Goal: Task Accomplishment & Management: Use online tool/utility

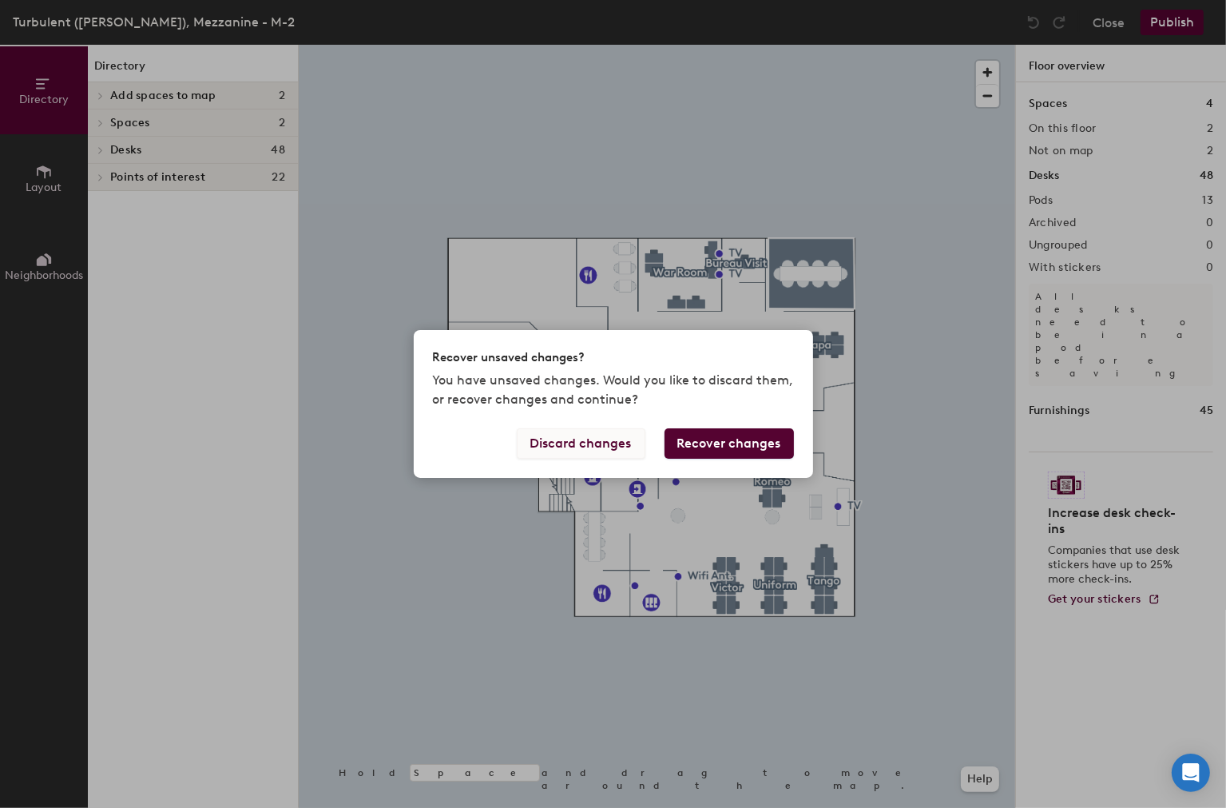
click at [602, 451] on button "Discard changes" at bounding box center [581, 443] width 129 height 30
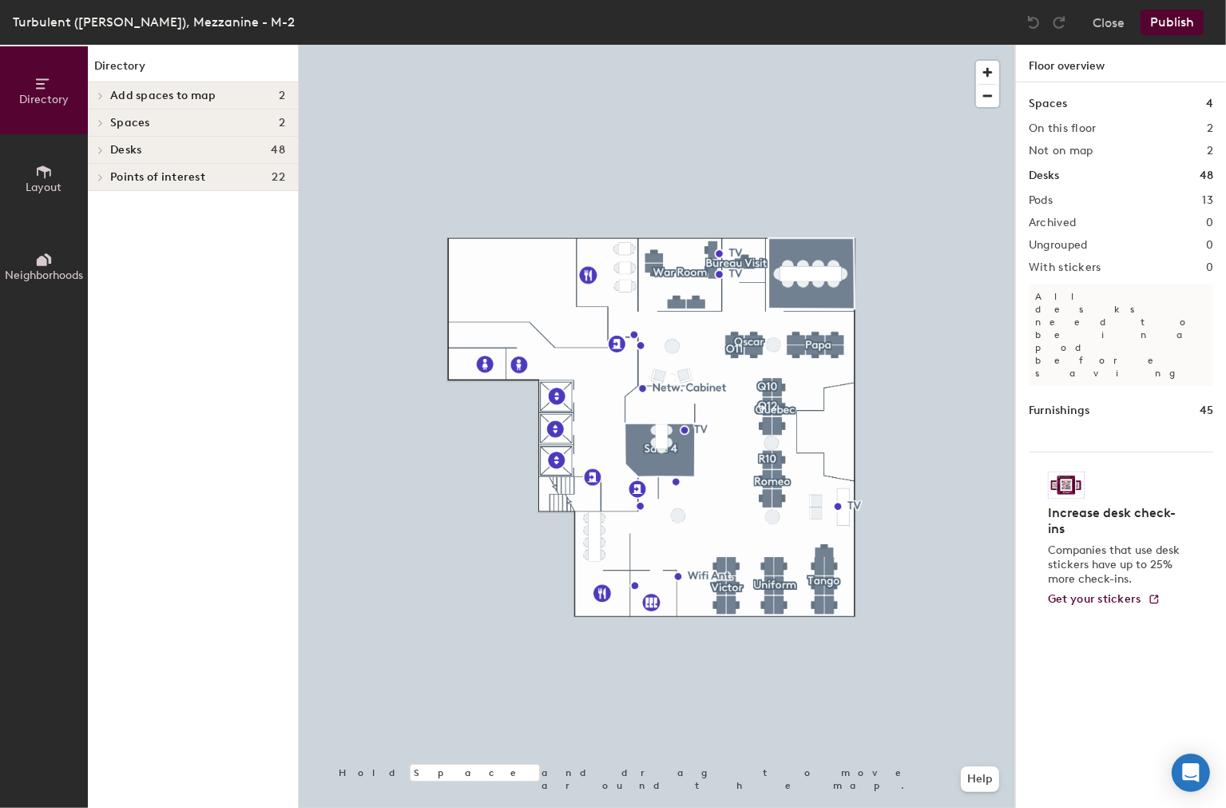
click at [34, 181] on span "Layout" at bounding box center [44, 188] width 36 height 14
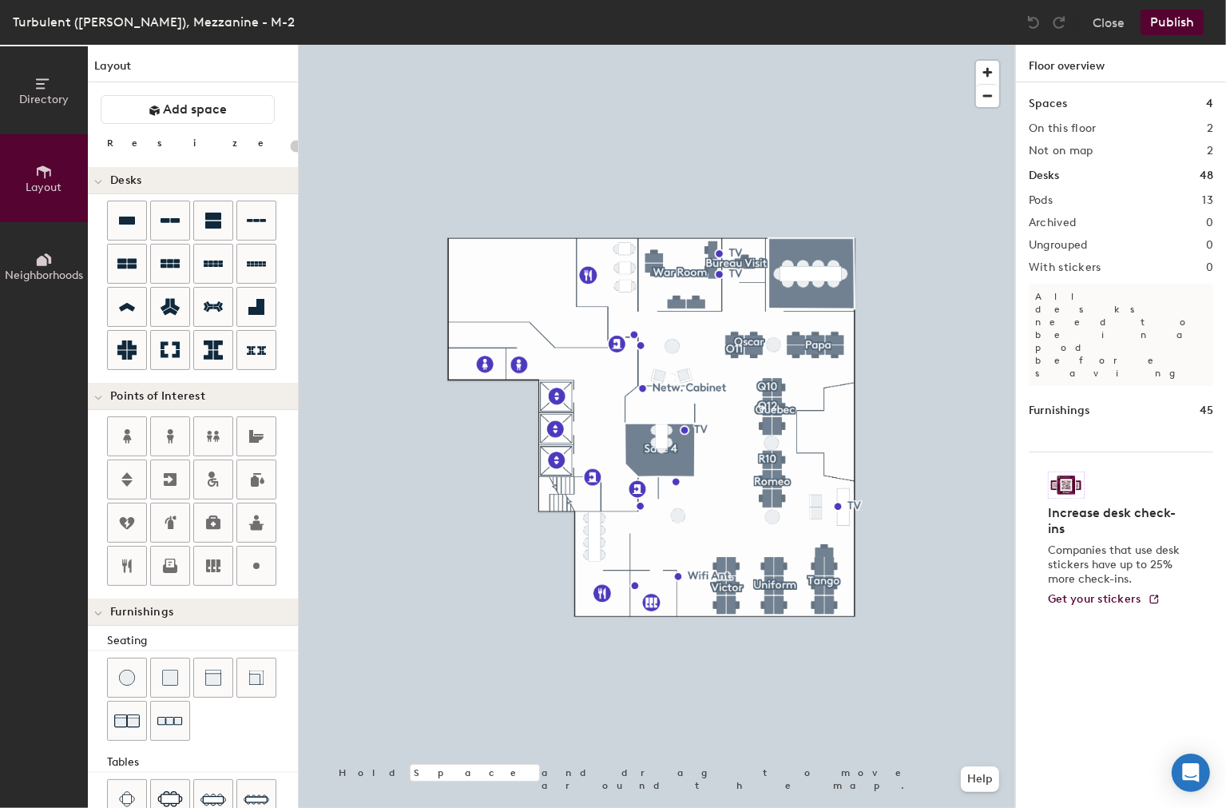
click at [35, 95] on span "Directory" at bounding box center [44, 100] width 50 height 14
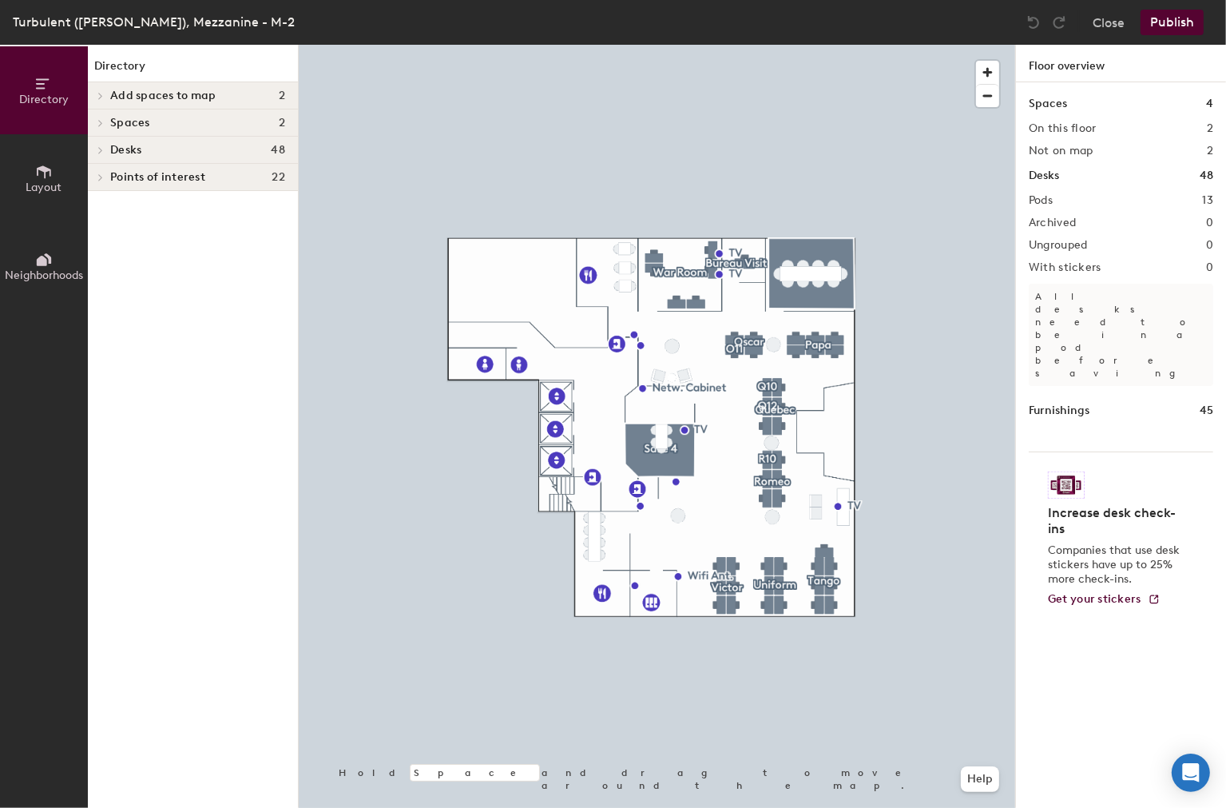
click at [48, 260] on icon at bounding box center [47, 258] width 7 height 10
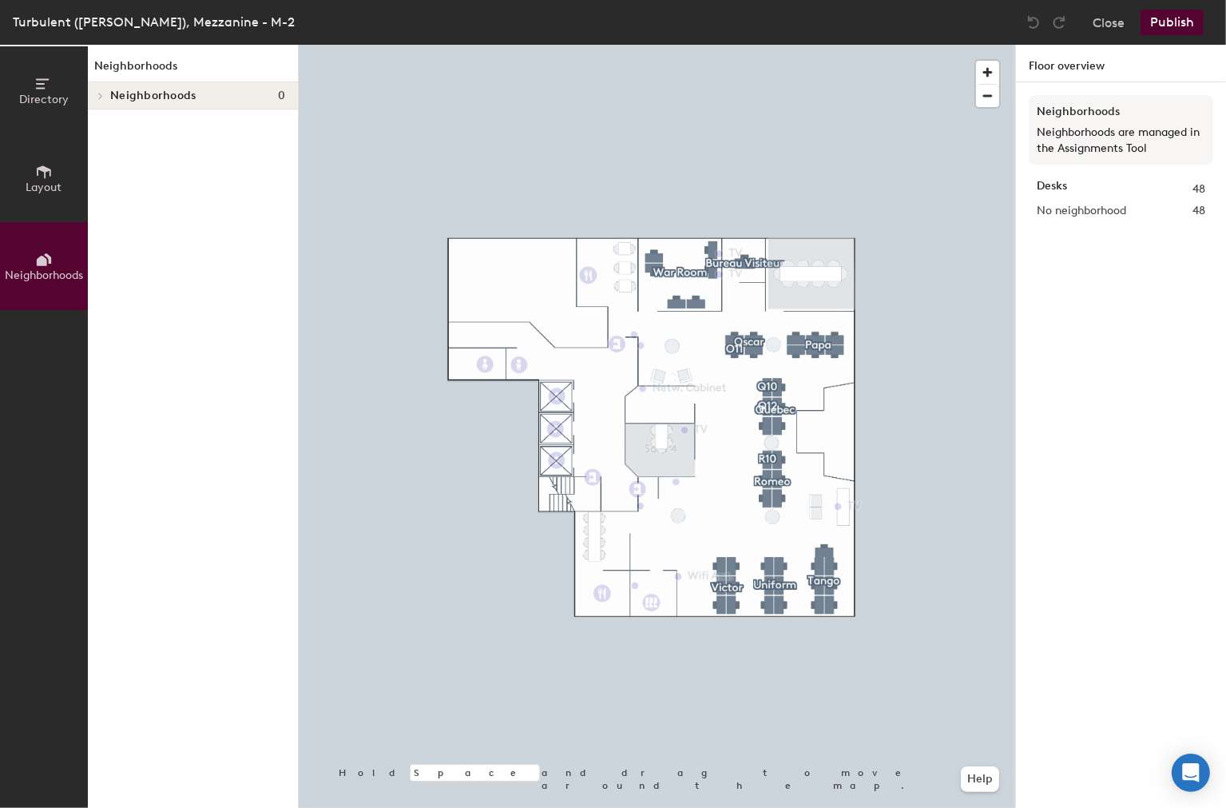
click at [99, 86] on div at bounding box center [98, 95] width 21 height 26
click at [61, 169] on button "Layout" at bounding box center [44, 178] width 88 height 88
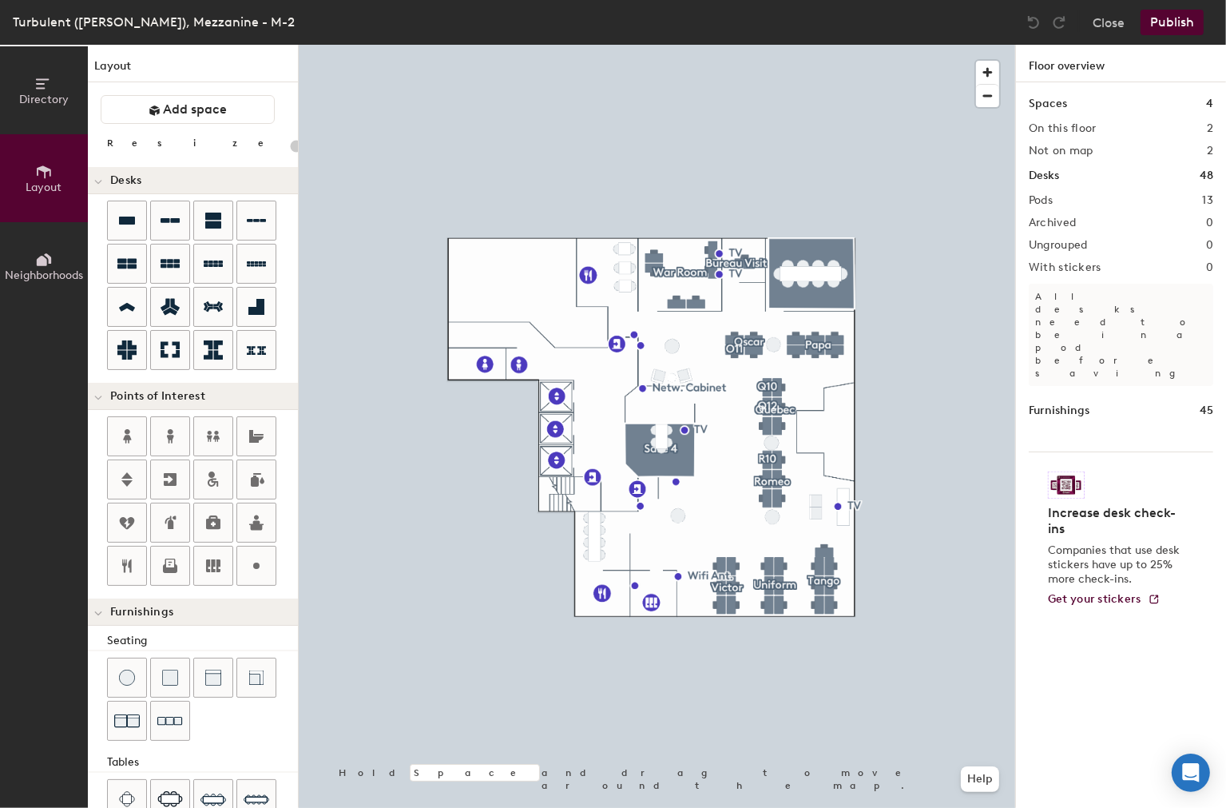
click at [46, 90] on icon at bounding box center [44, 84] width 18 height 18
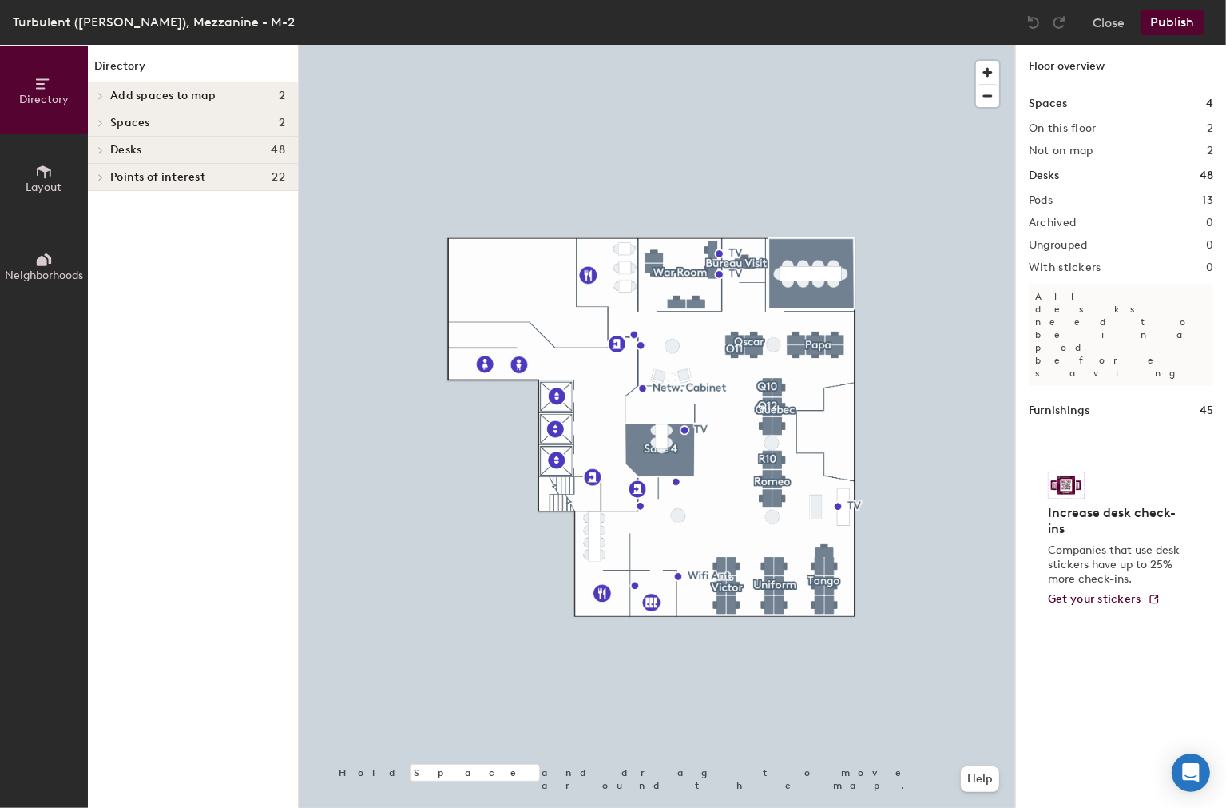
click at [102, 97] on icon at bounding box center [100, 96] width 6 height 8
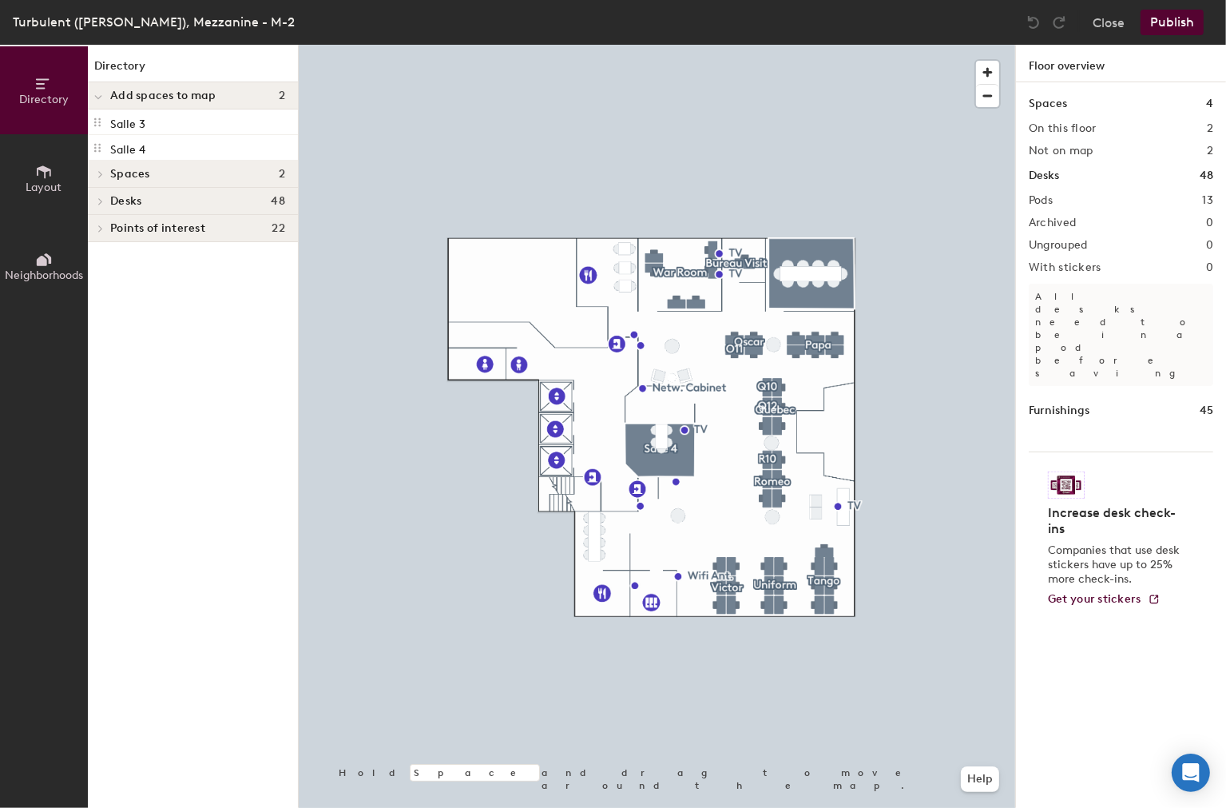
click at [102, 97] on div at bounding box center [98, 95] width 21 height 26
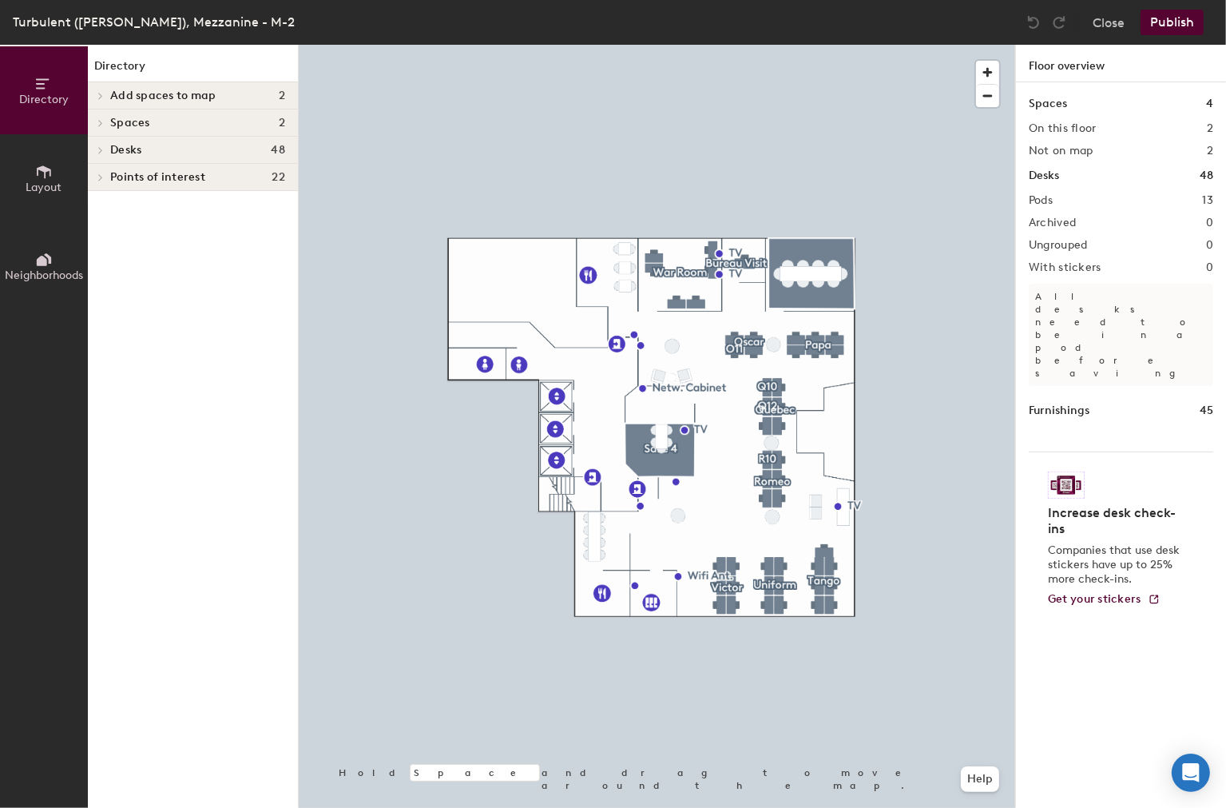
click at [109, 124] on div at bounding box center [100, 123] width 18 height 8
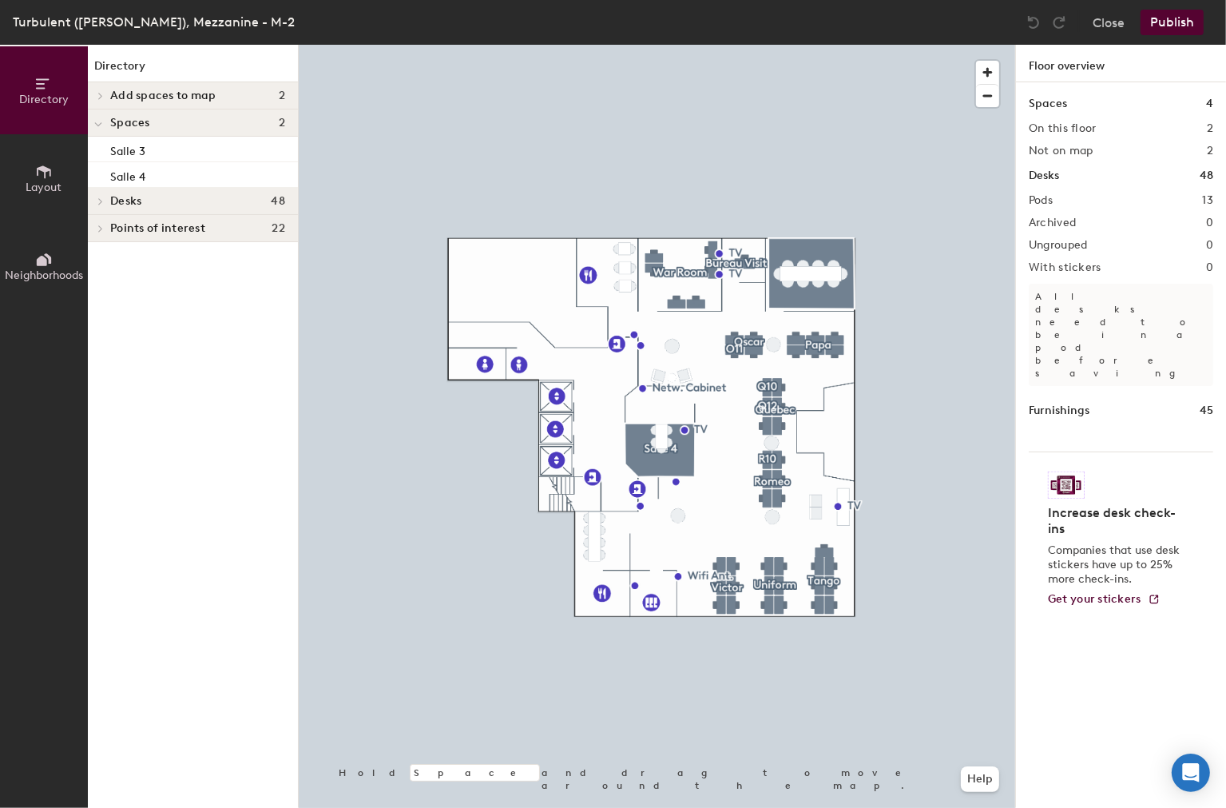
click at [107, 123] on div "Spaces 2" at bounding box center [193, 122] width 210 height 27
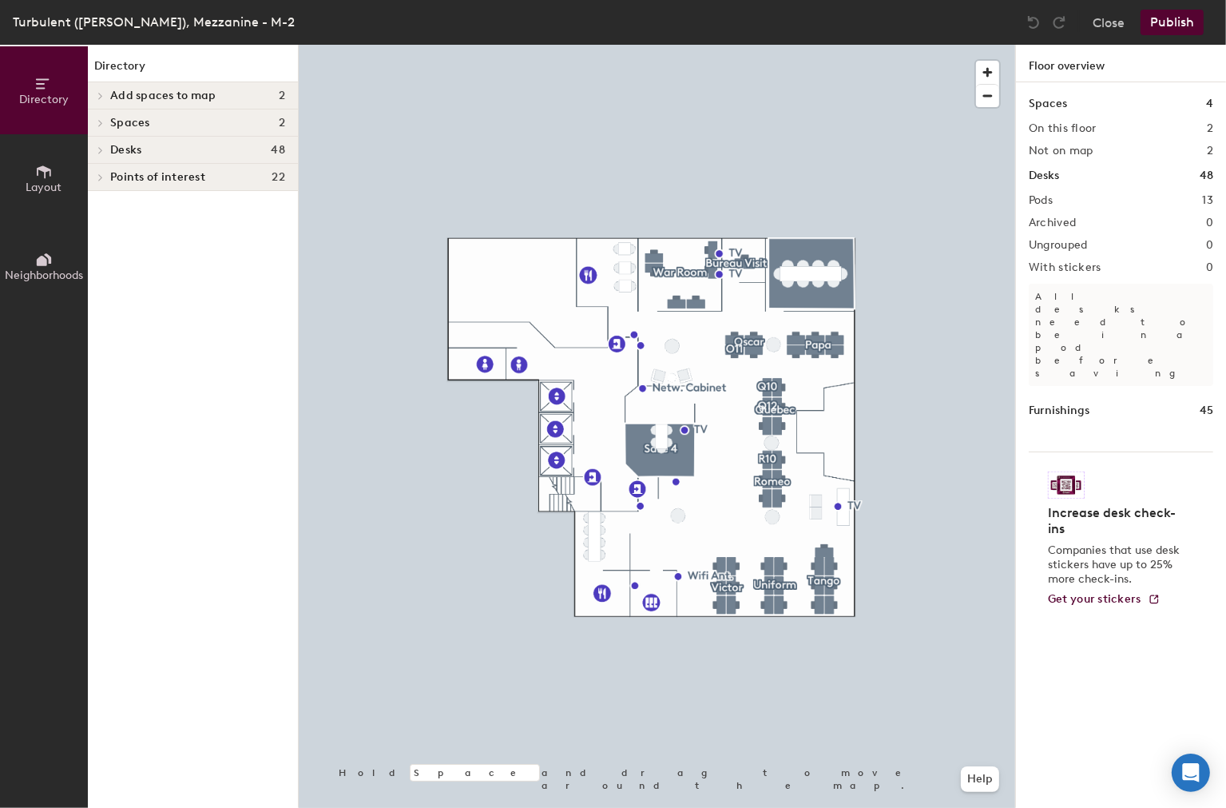
click at [104, 150] on span at bounding box center [100, 150] width 14 height 8
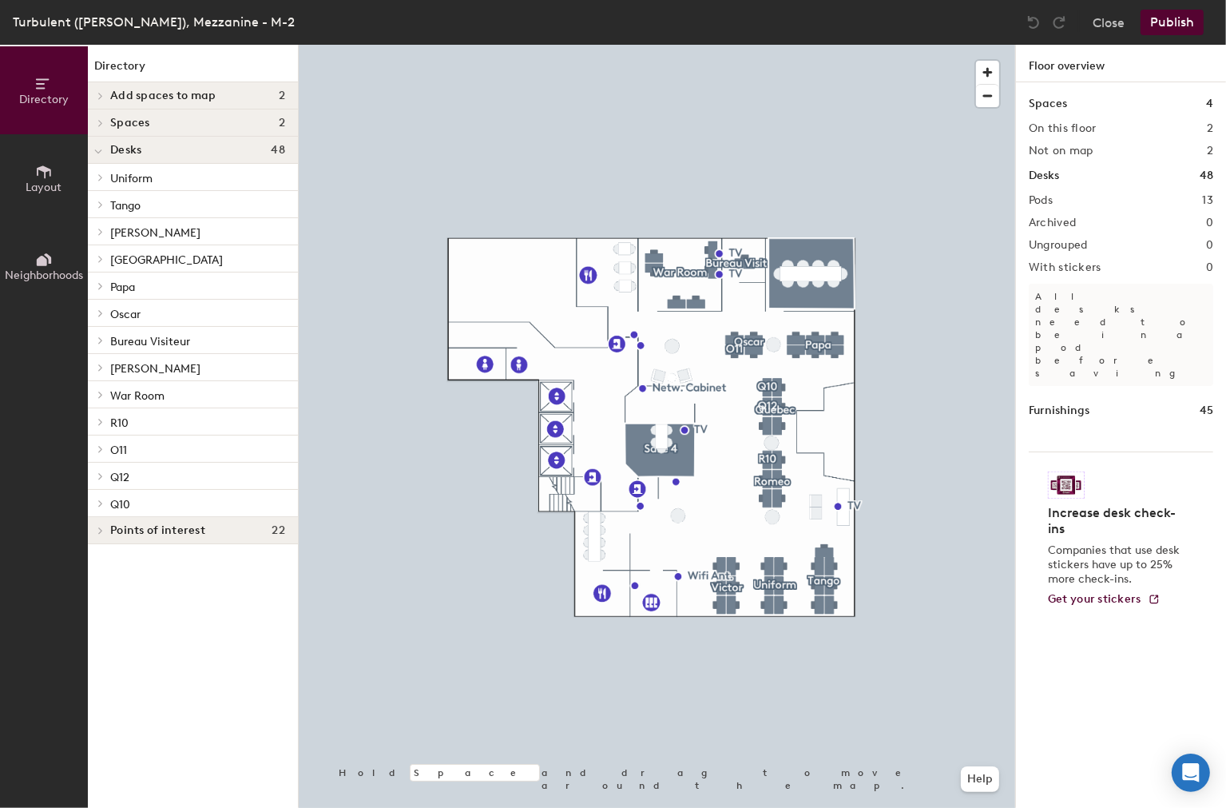
click at [104, 150] on div at bounding box center [98, 150] width 21 height 26
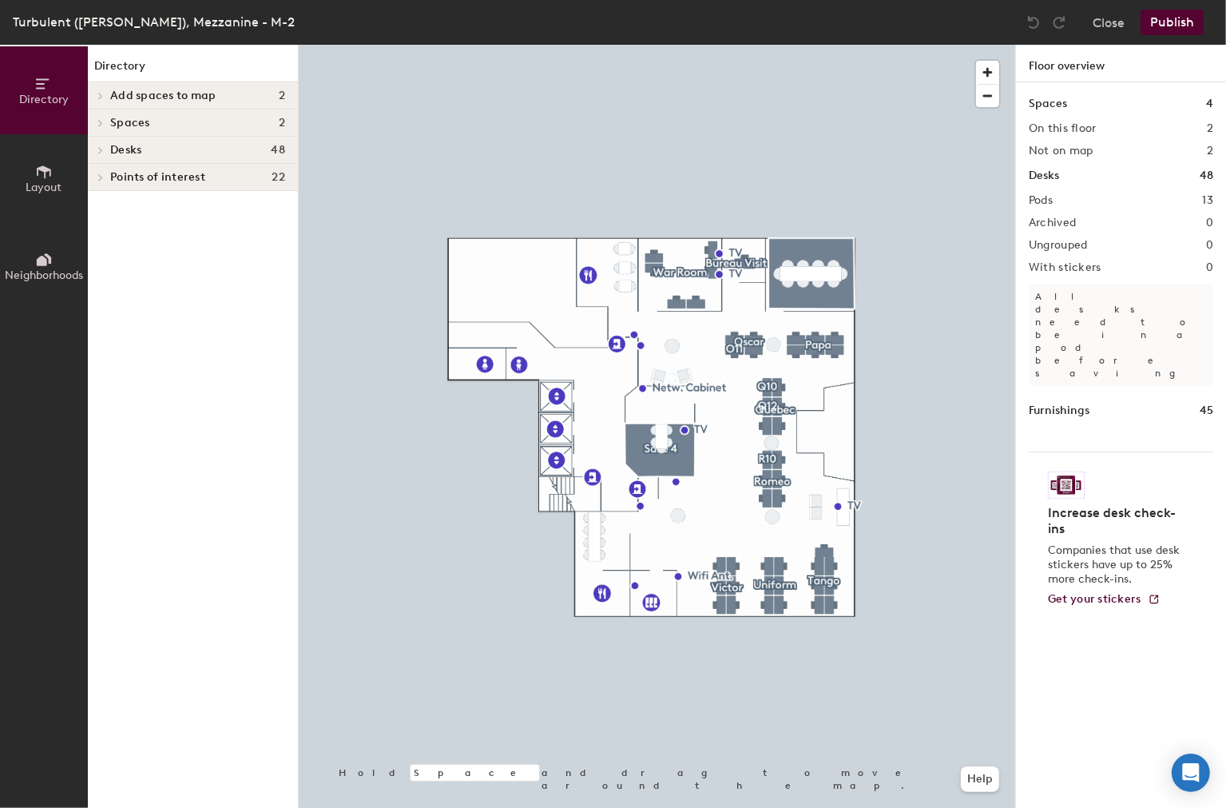
click at [105, 172] on div at bounding box center [98, 177] width 21 height 26
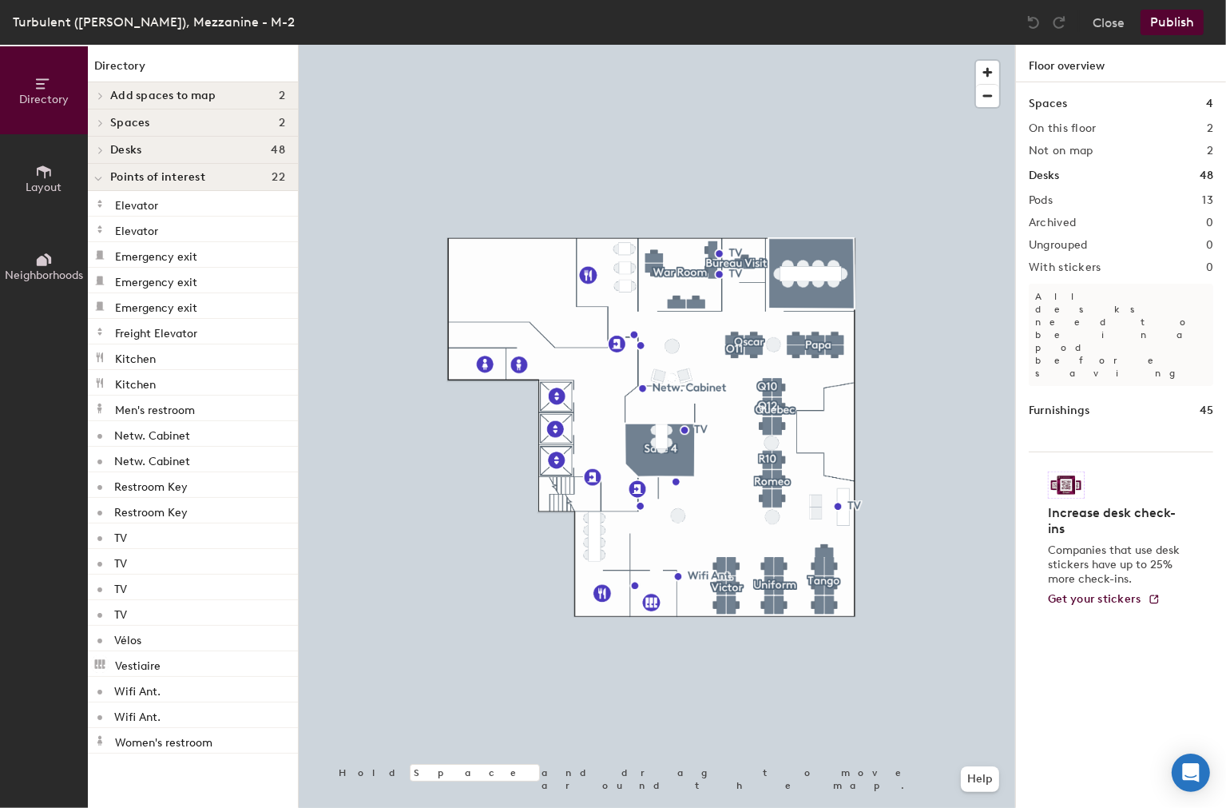
click at [104, 172] on div at bounding box center [98, 177] width 21 height 26
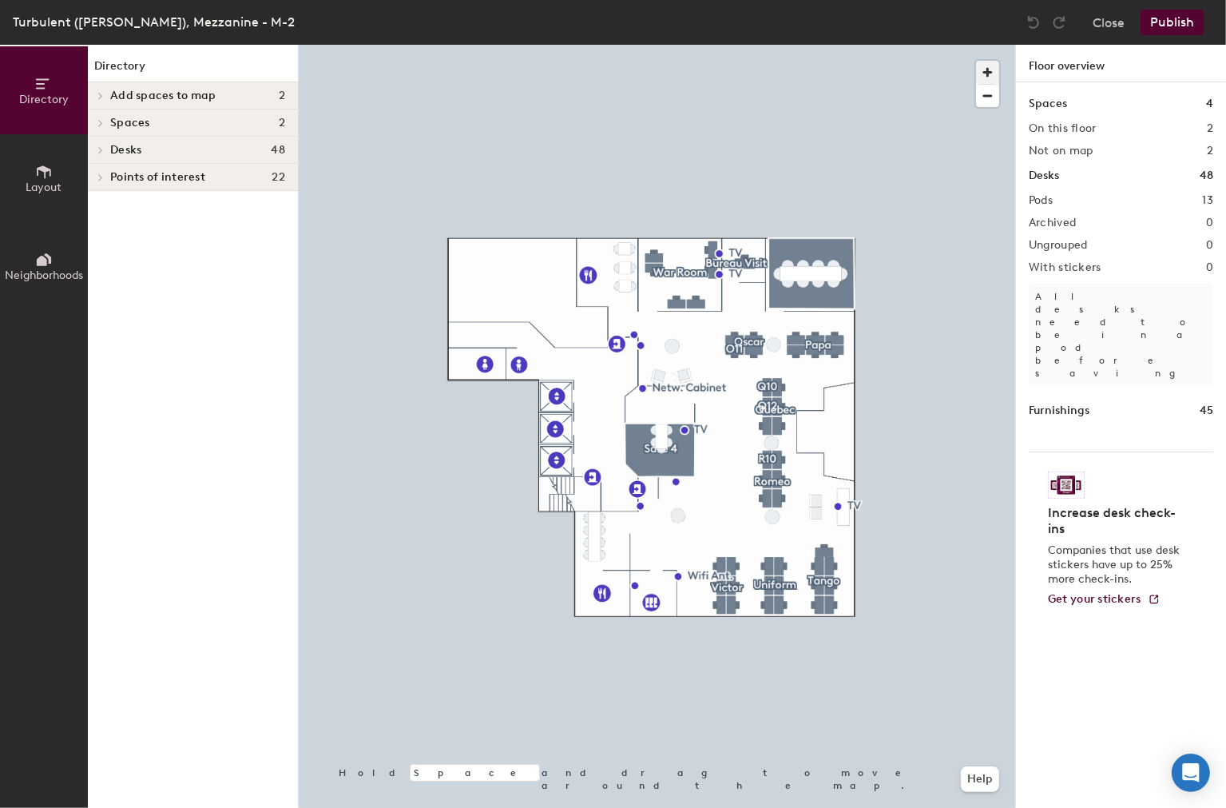
click at [987, 71] on span "button" at bounding box center [987, 72] width 23 height 23
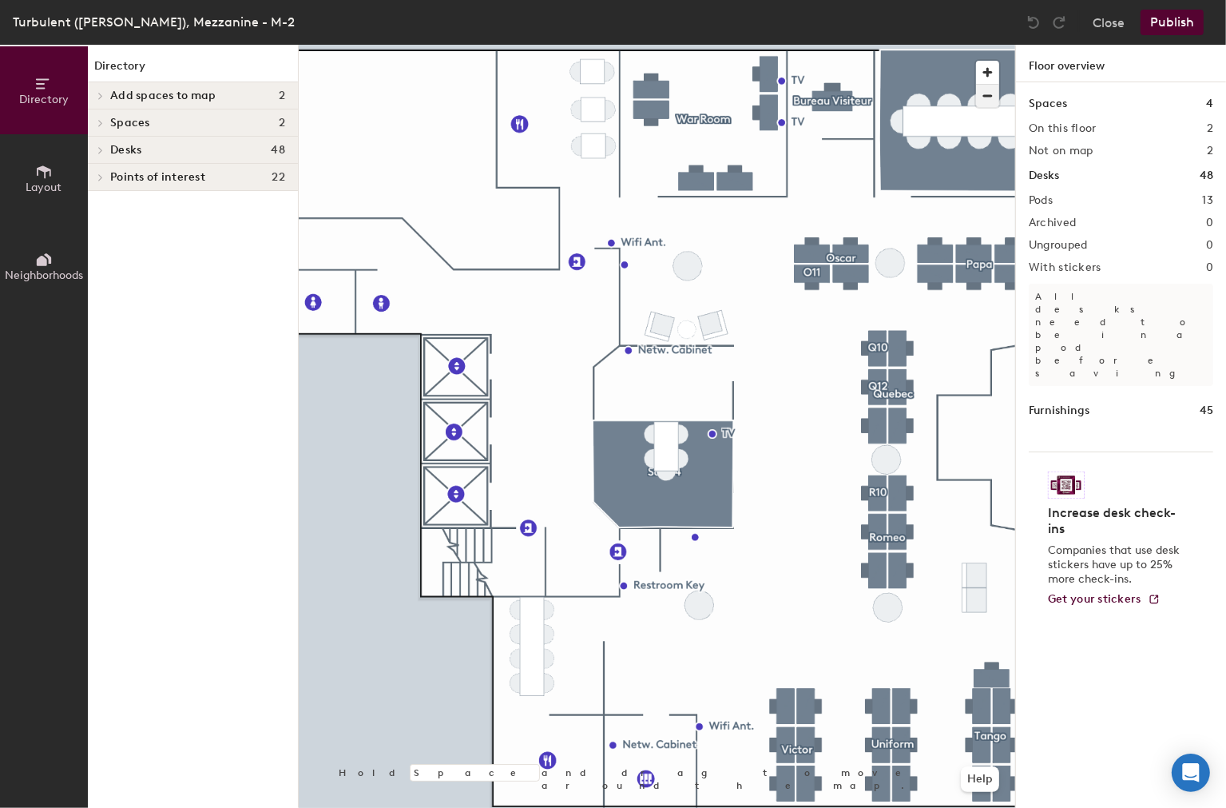
click at [980, 97] on span "button" at bounding box center [987, 96] width 23 height 22
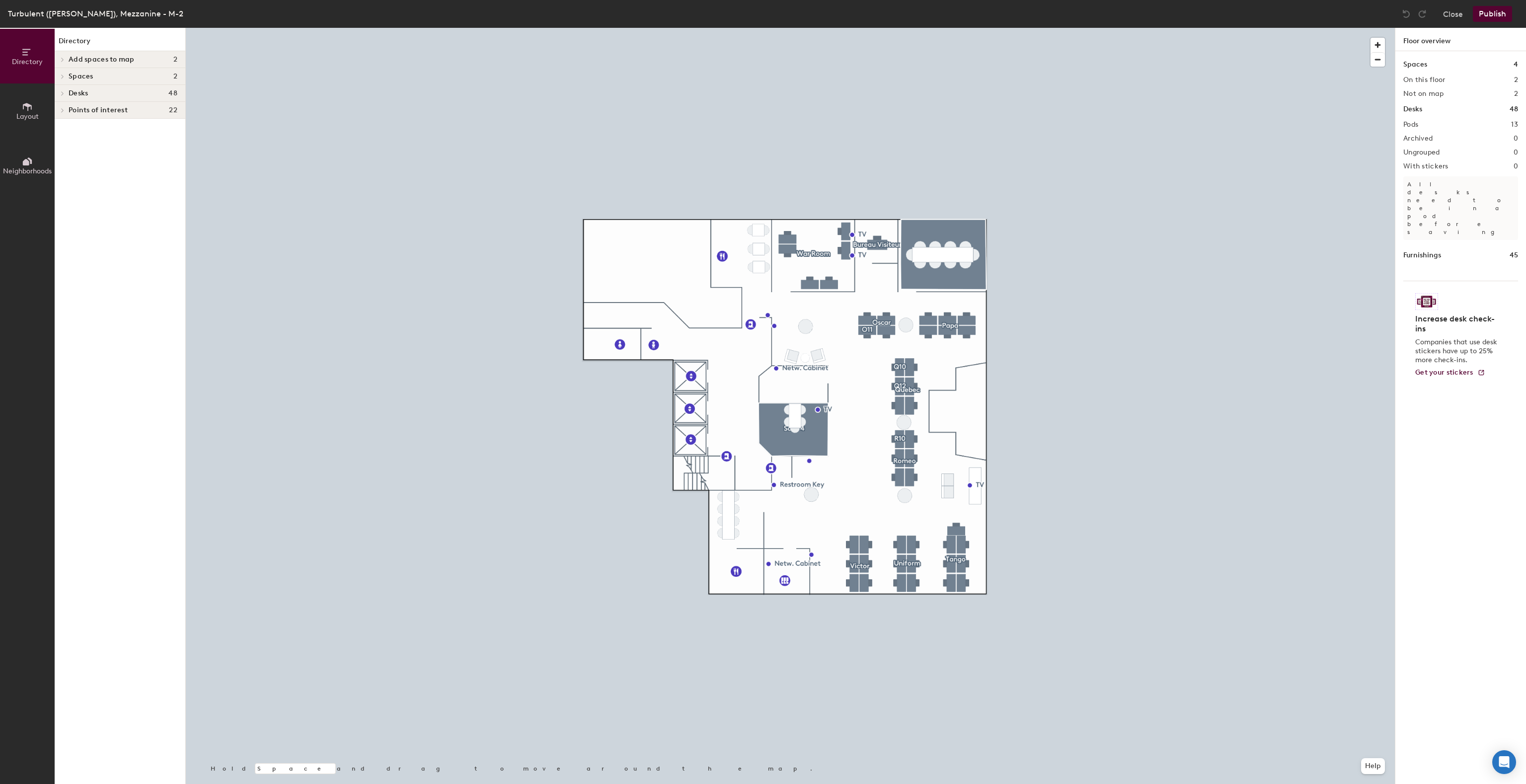
click at [27, 108] on icon at bounding box center [27, 107] width 11 height 11
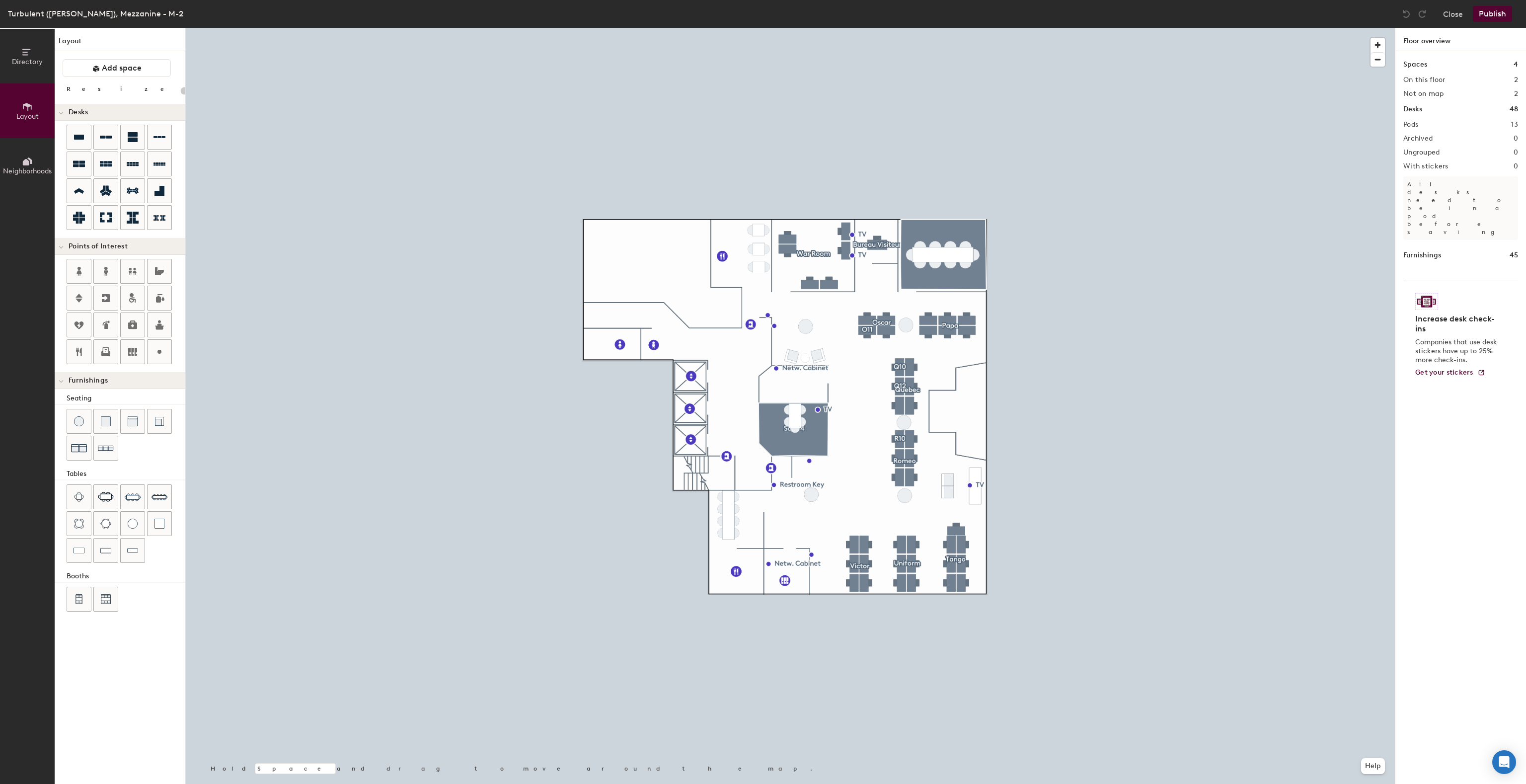
click at [24, 162] on icon at bounding box center [26, 162] width 6 height 6
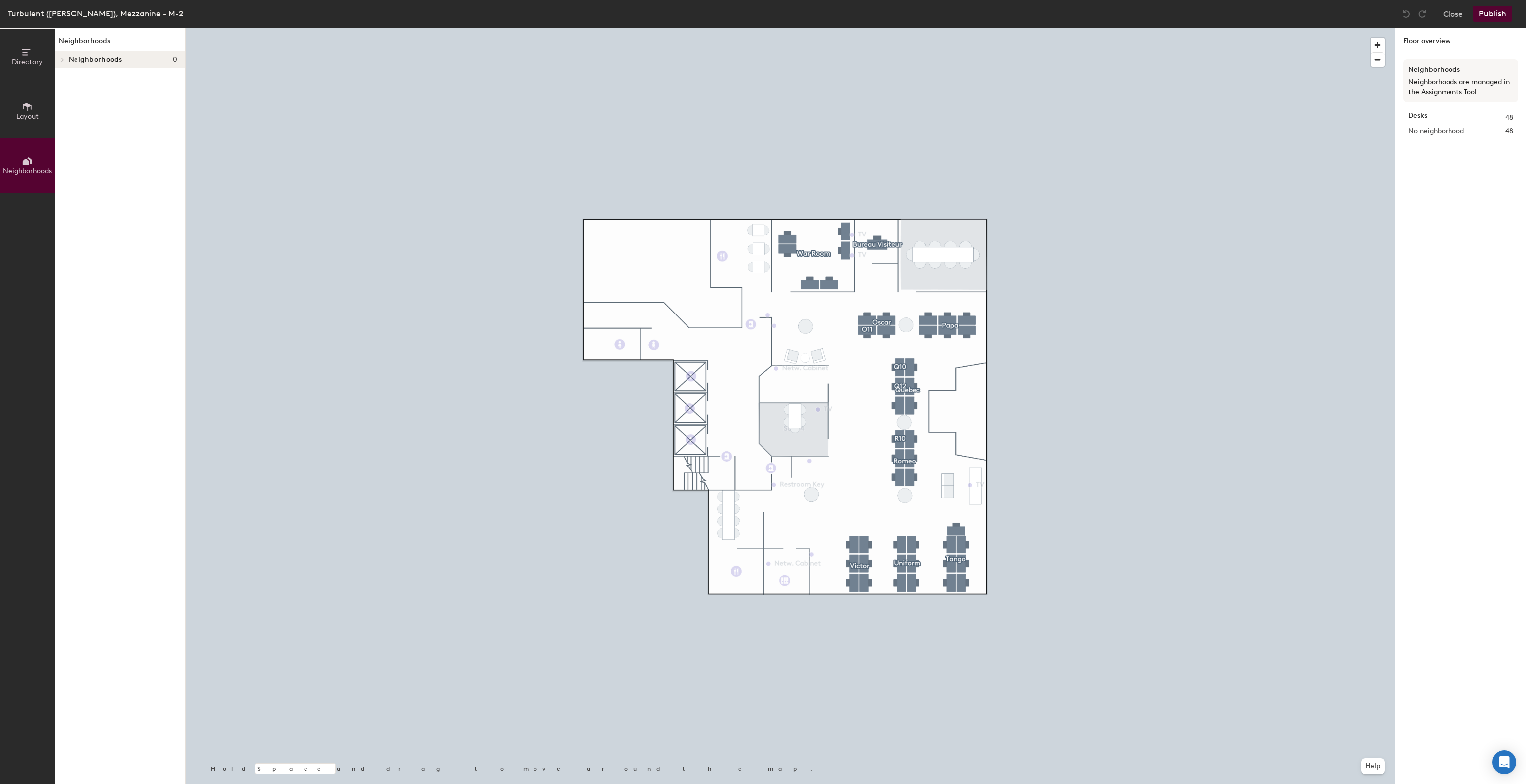
click at [27, 111] on icon at bounding box center [27, 107] width 11 height 11
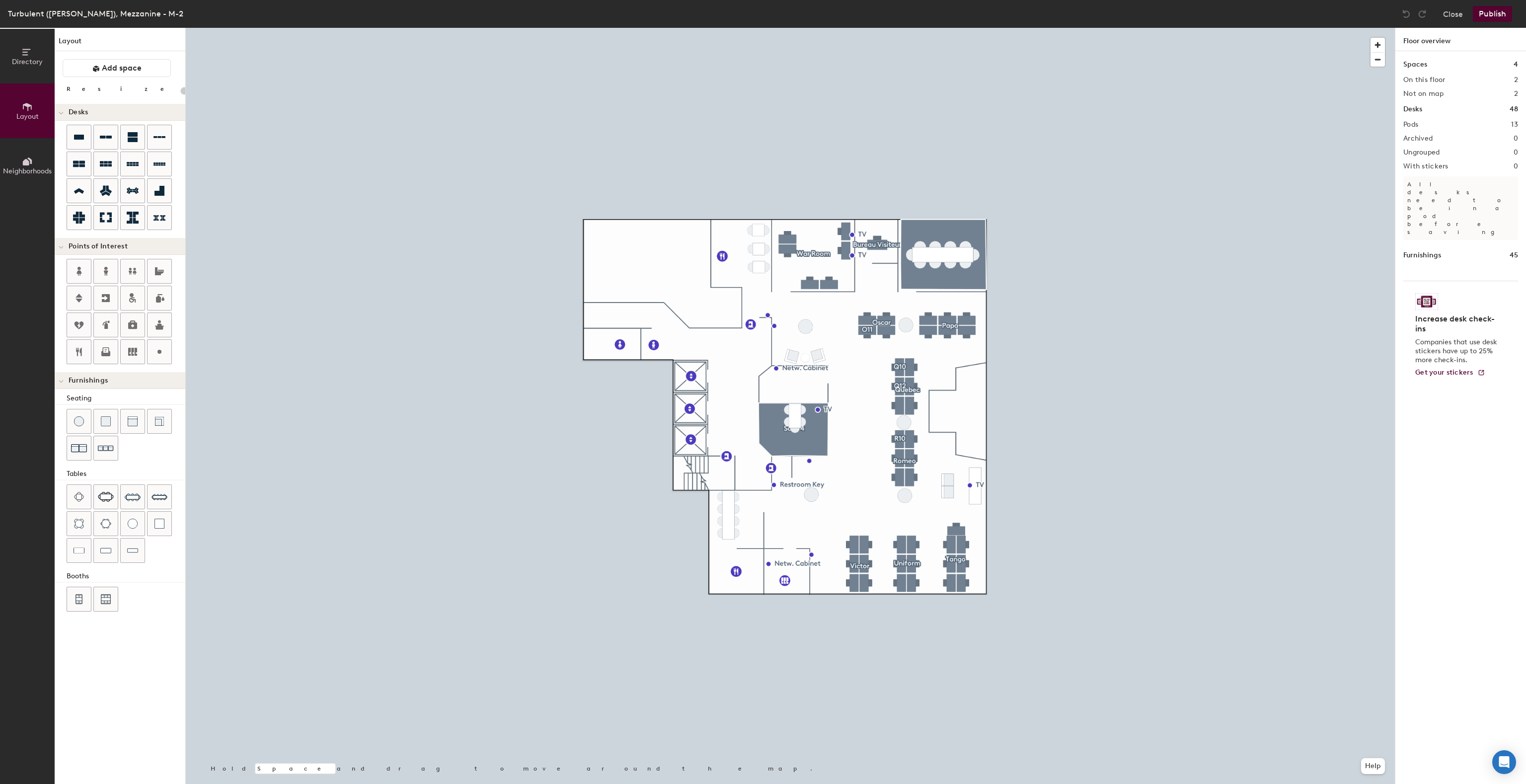
click at [36, 63] on span "Directory" at bounding box center [27, 62] width 31 height 9
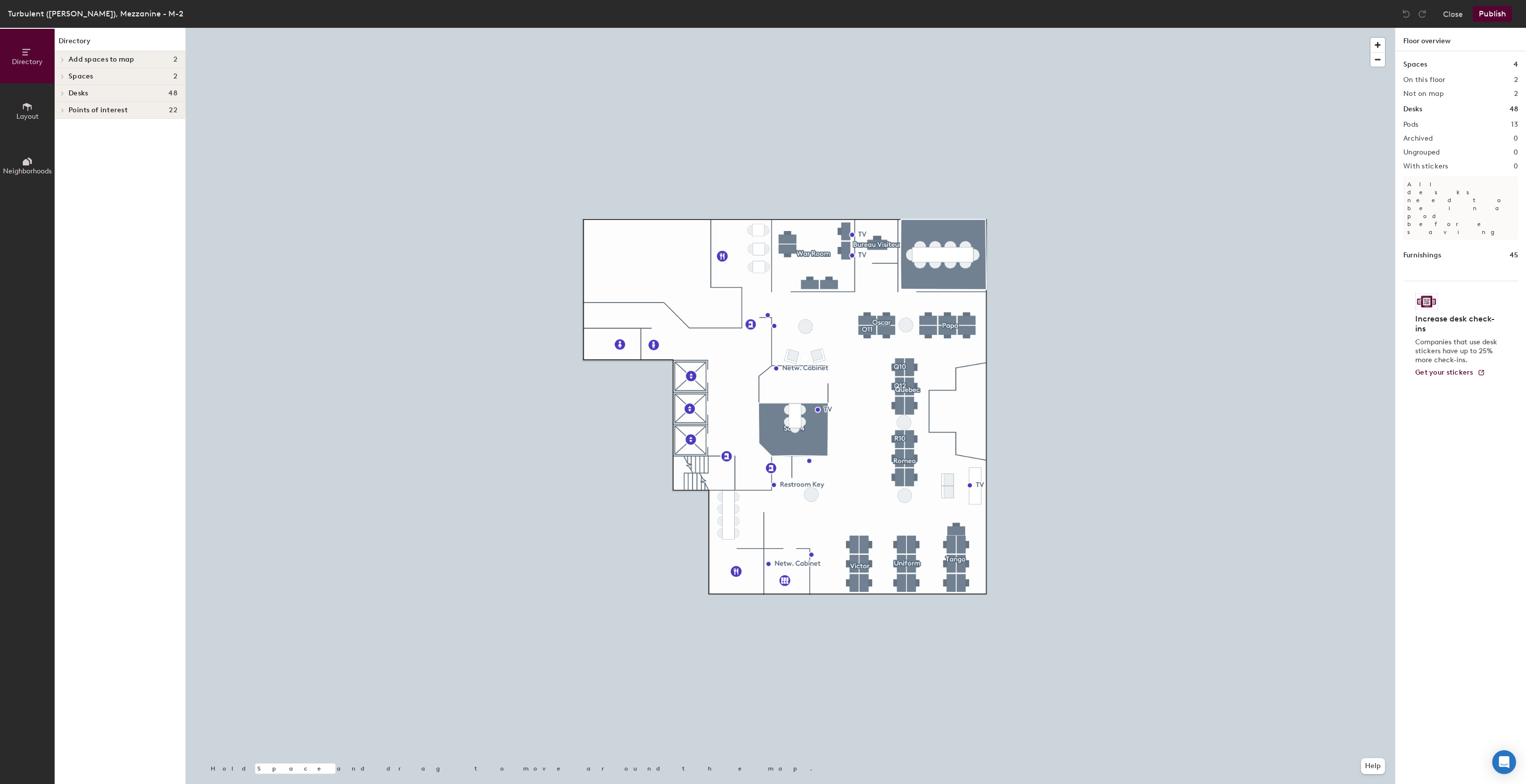
click at [68, 55] on div "Add spaces to map 2" at bounding box center [120, 59] width 131 height 17
click at [58, 77] on icon at bounding box center [60, 76] width 8 height 8
drag, startPoint x: 60, startPoint y: 103, endPoint x: 64, endPoint y: 113, distance: 10.8
click at [60, 104] on div at bounding box center [61, 108] width 13 height 16
click at [65, 155] on icon at bounding box center [62, 157] width 4 height 5
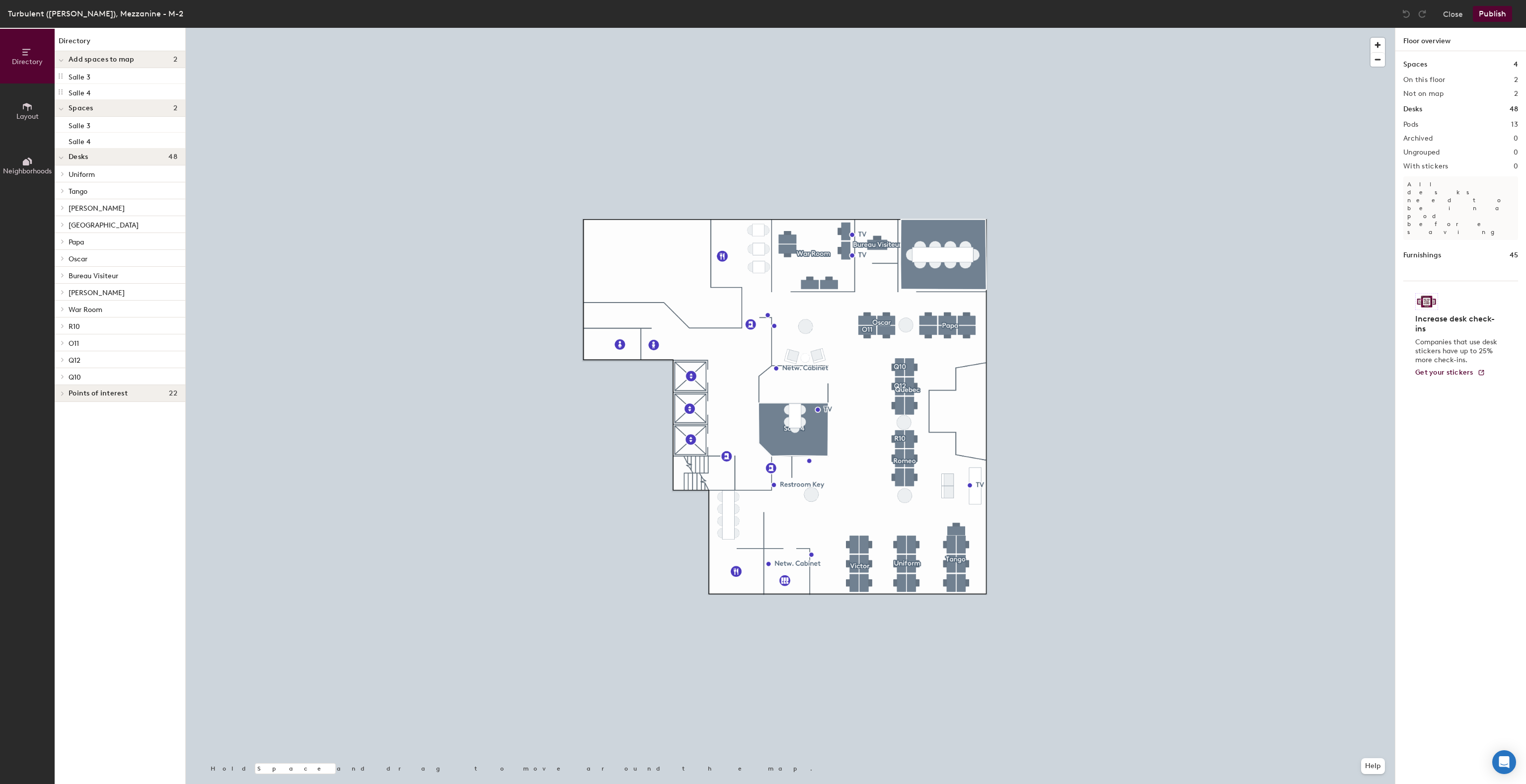
click at [66, 394] on div at bounding box center [62, 394] width 11 height 5
click at [65, 374] on icon at bounding box center [62, 377] width 4 height 5
click at [80, 392] on p "Q10 ENVIRONMENT TEAM DESK PC" at bounding box center [126, 392] width 115 height 11
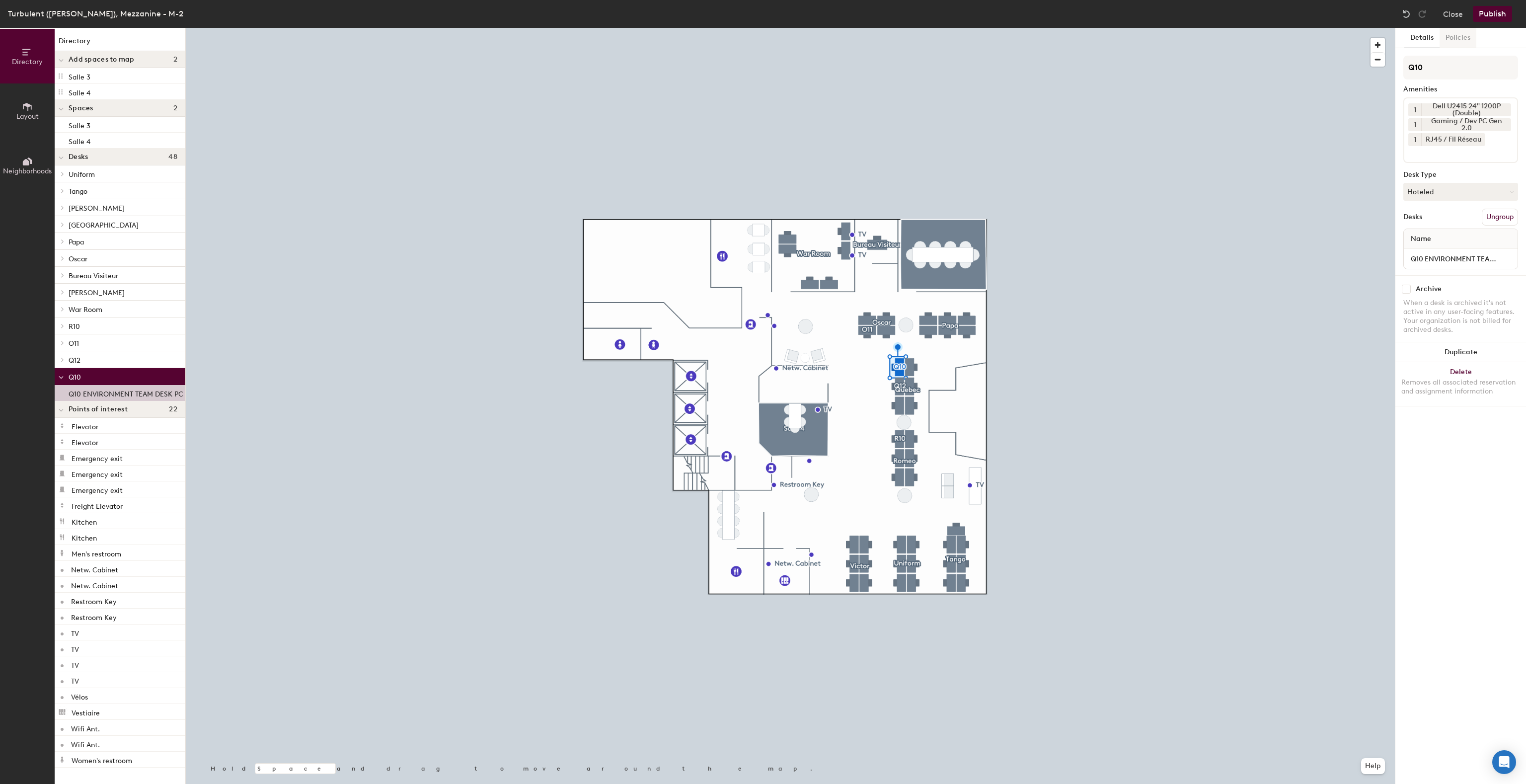
click at [762, 29] on button "Policies" at bounding box center [1458, 38] width 37 height 21
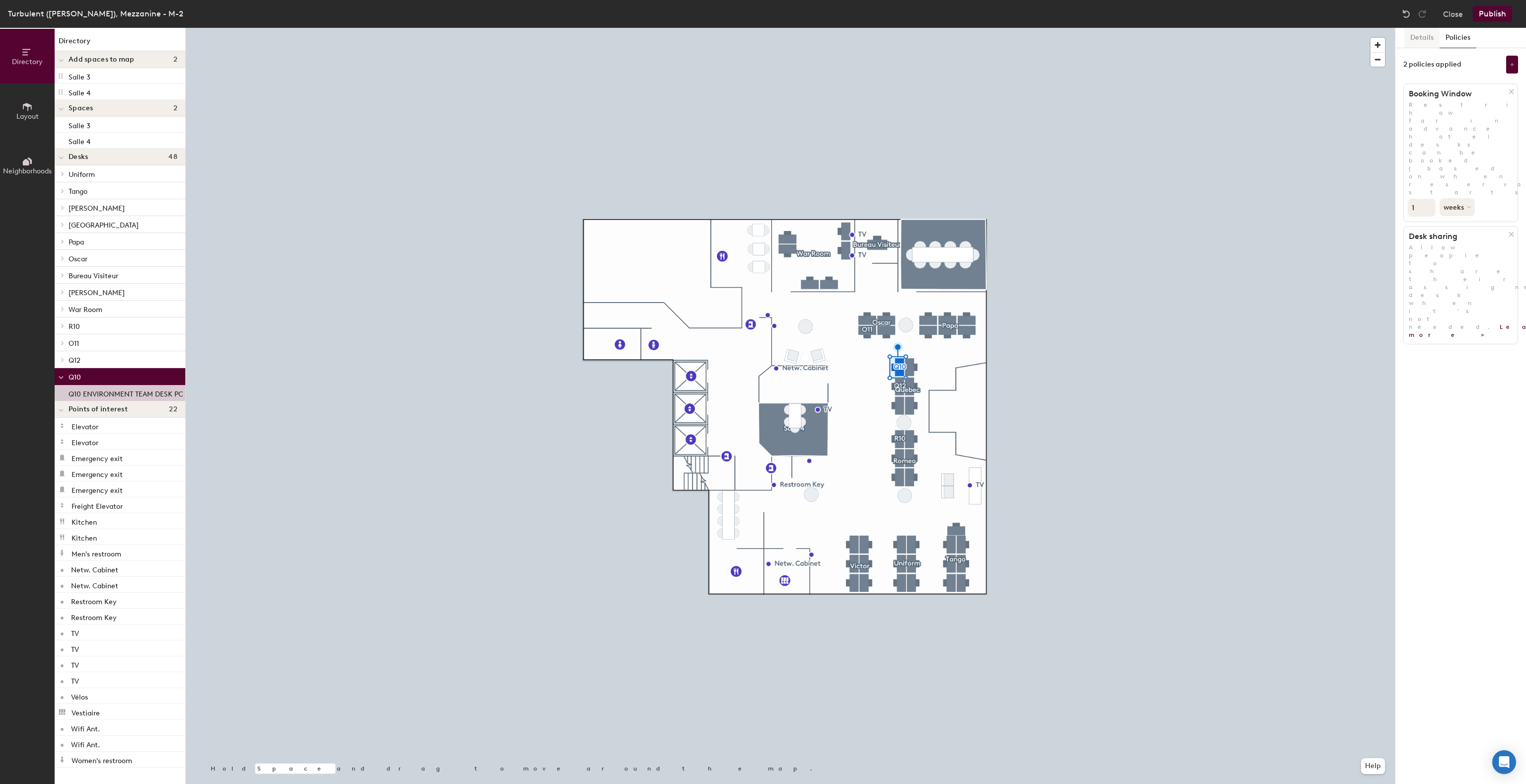
click at [762, 34] on button "Details" at bounding box center [1422, 38] width 35 height 21
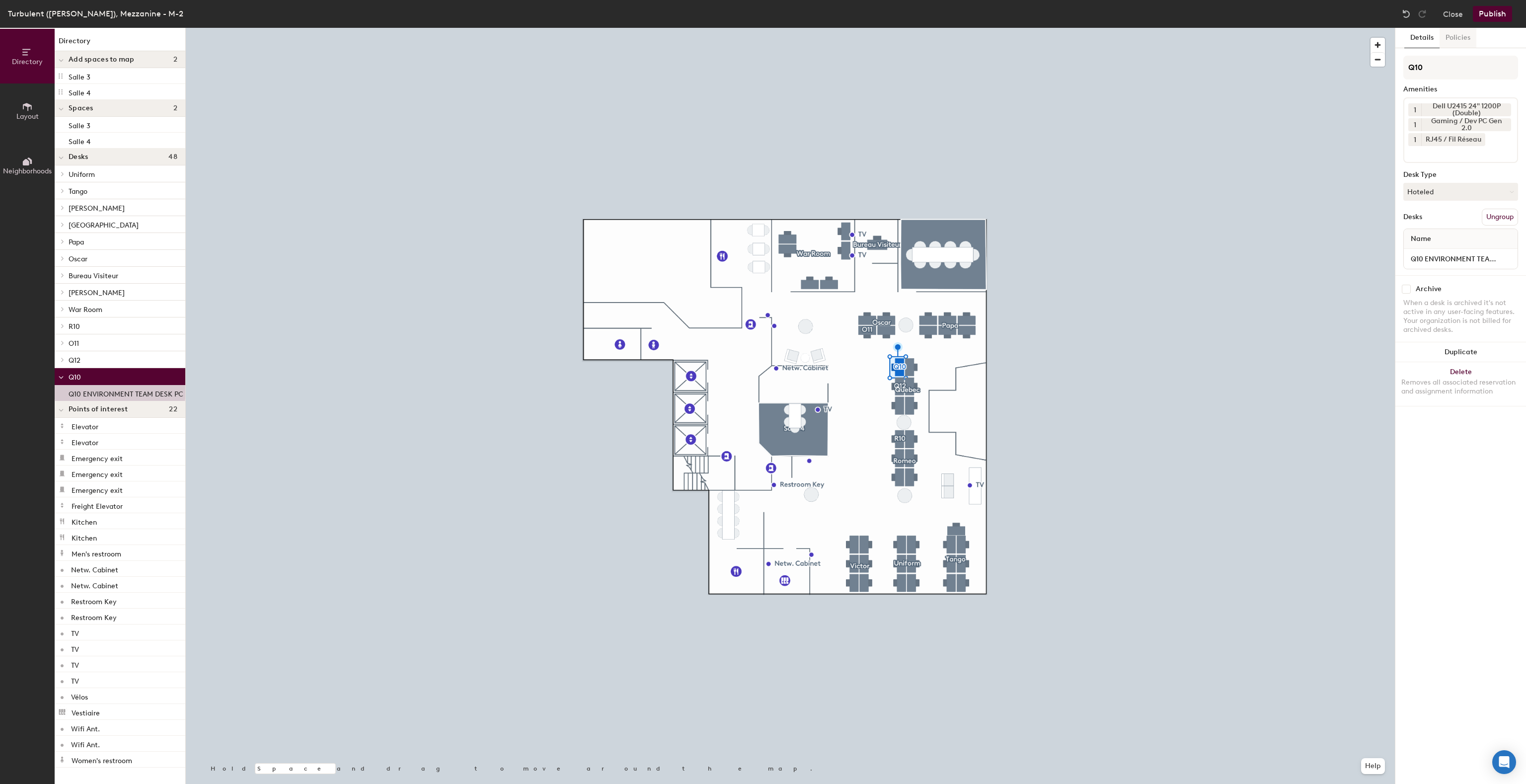
click at [762, 30] on button "Policies" at bounding box center [1458, 38] width 37 height 21
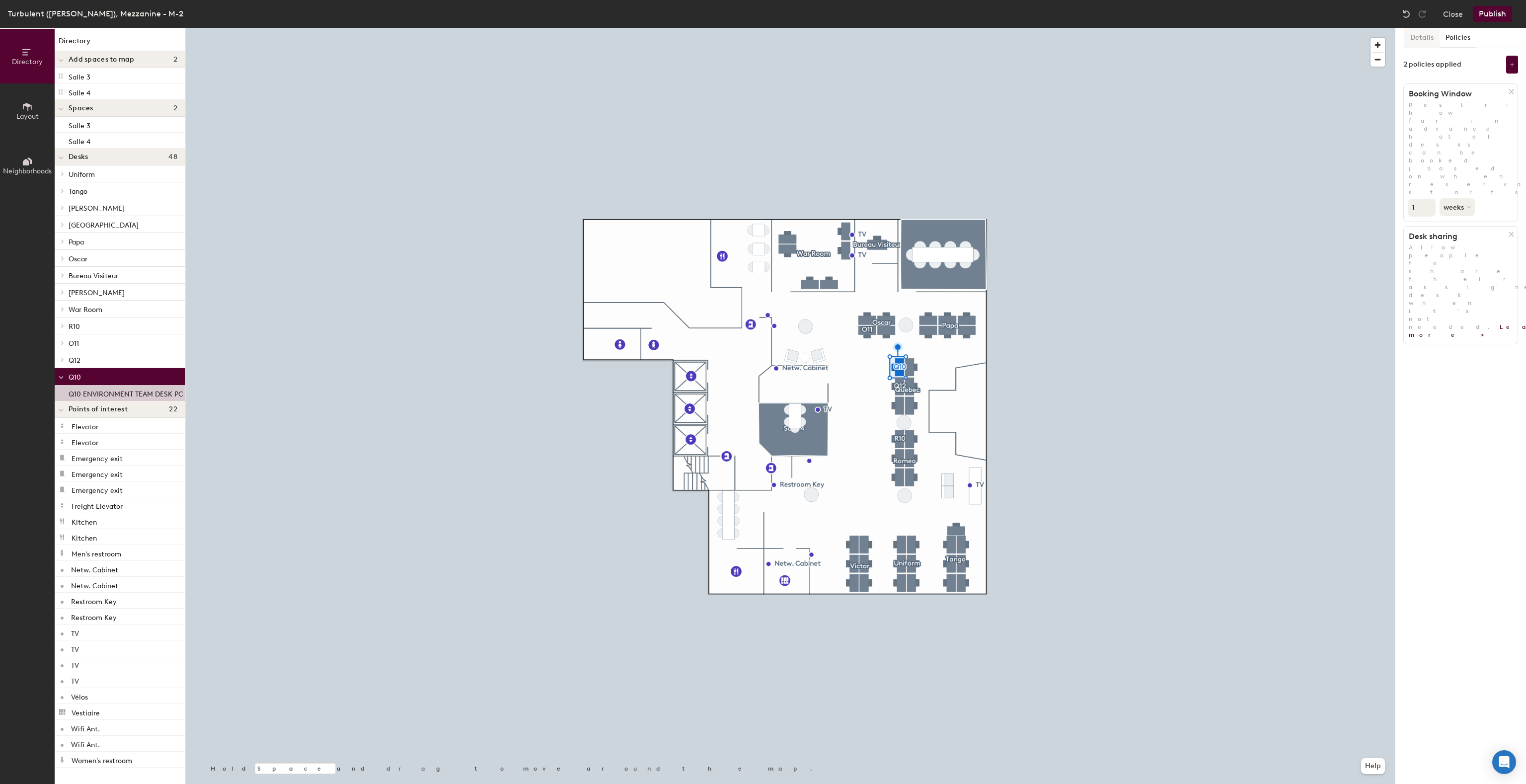
click at [762, 38] on button "Details" at bounding box center [1422, 38] width 35 height 21
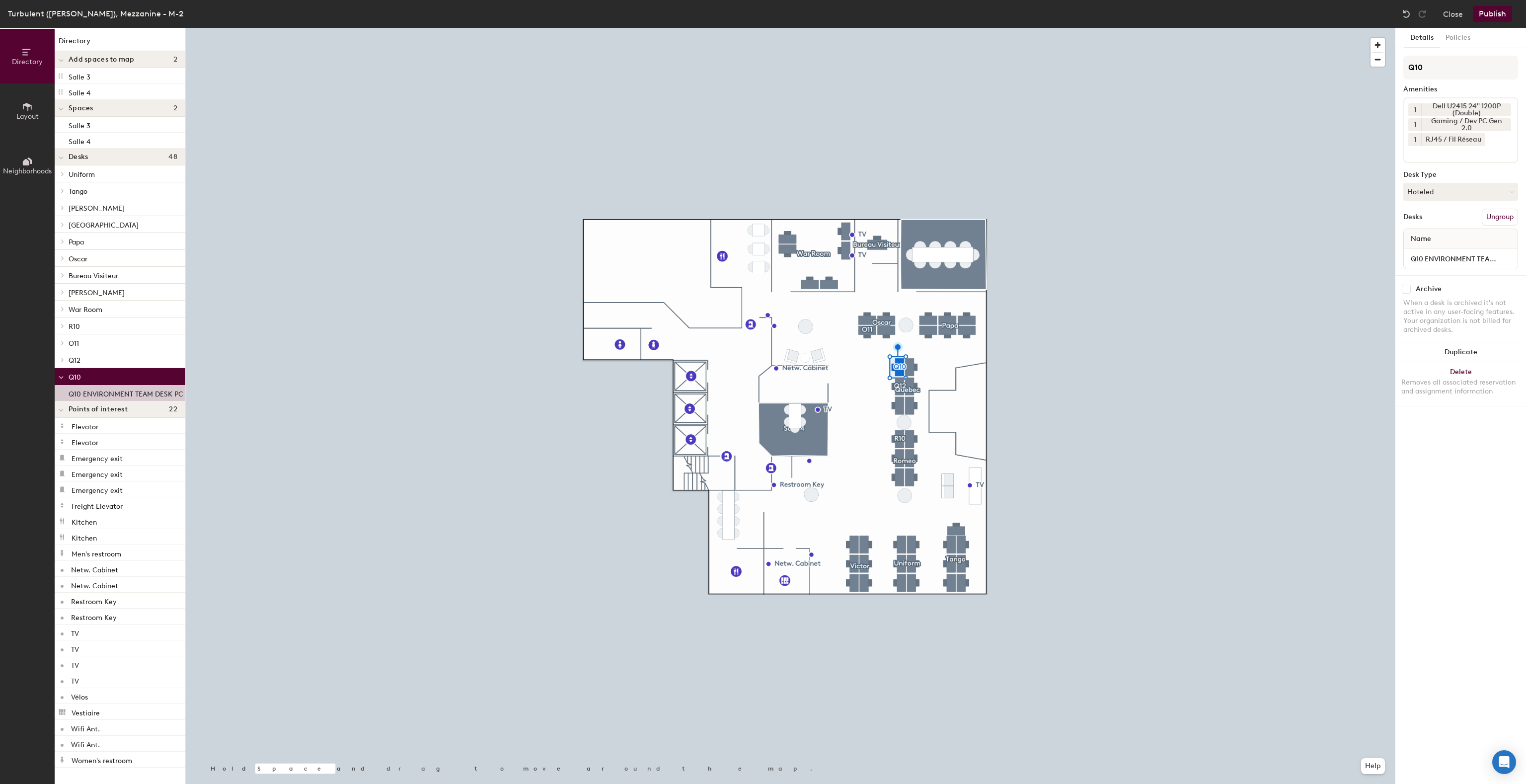
click at [91, 11] on div "Turbulent (Cooper), Mezzanine - M-2" at bounding box center [96, 14] width 175 height 12
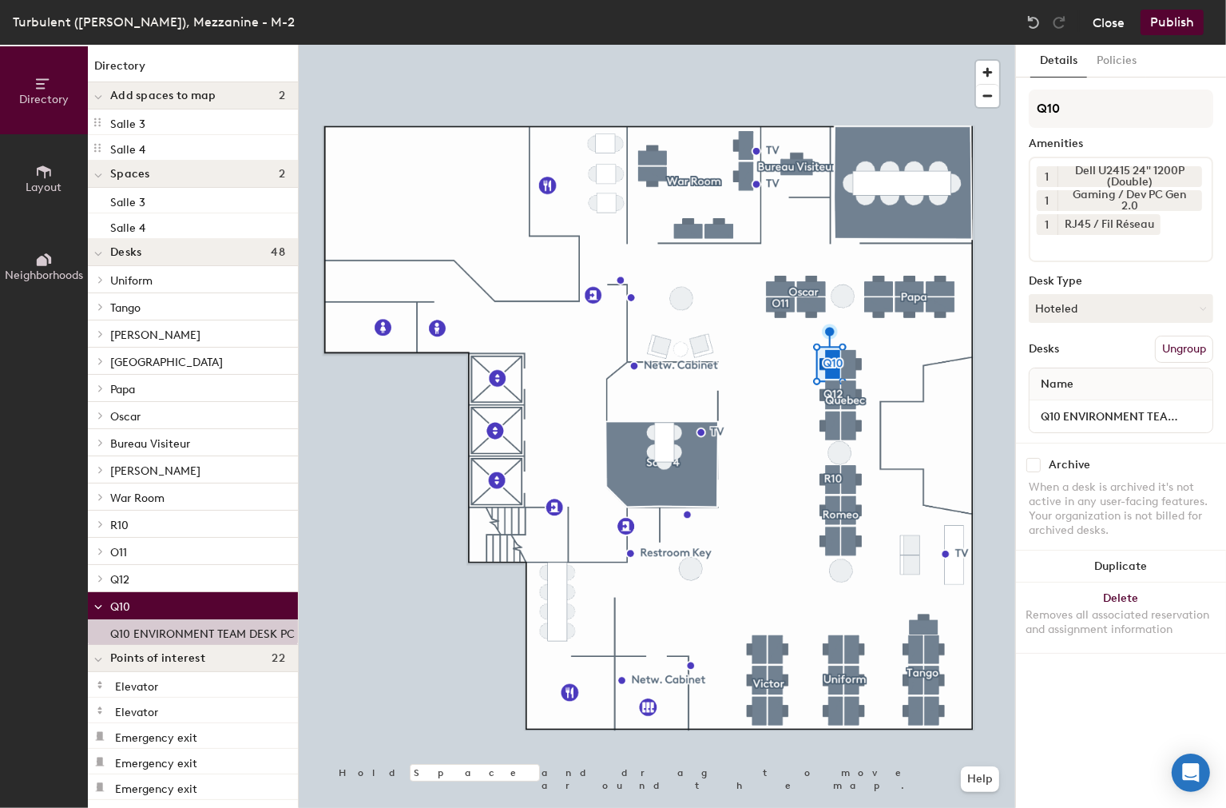
click at [1095, 19] on button "Close" at bounding box center [1109, 23] width 32 height 26
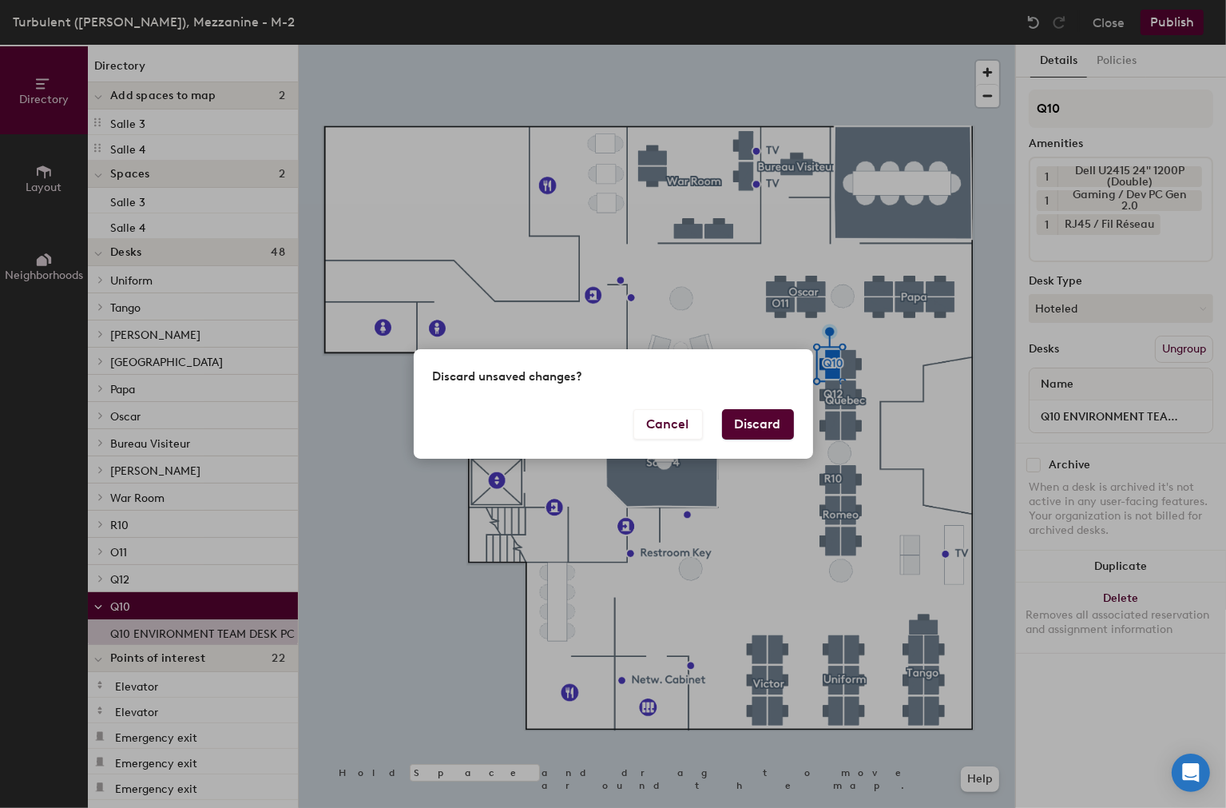
click at [781, 421] on button "Discard" at bounding box center [758, 424] width 72 height 30
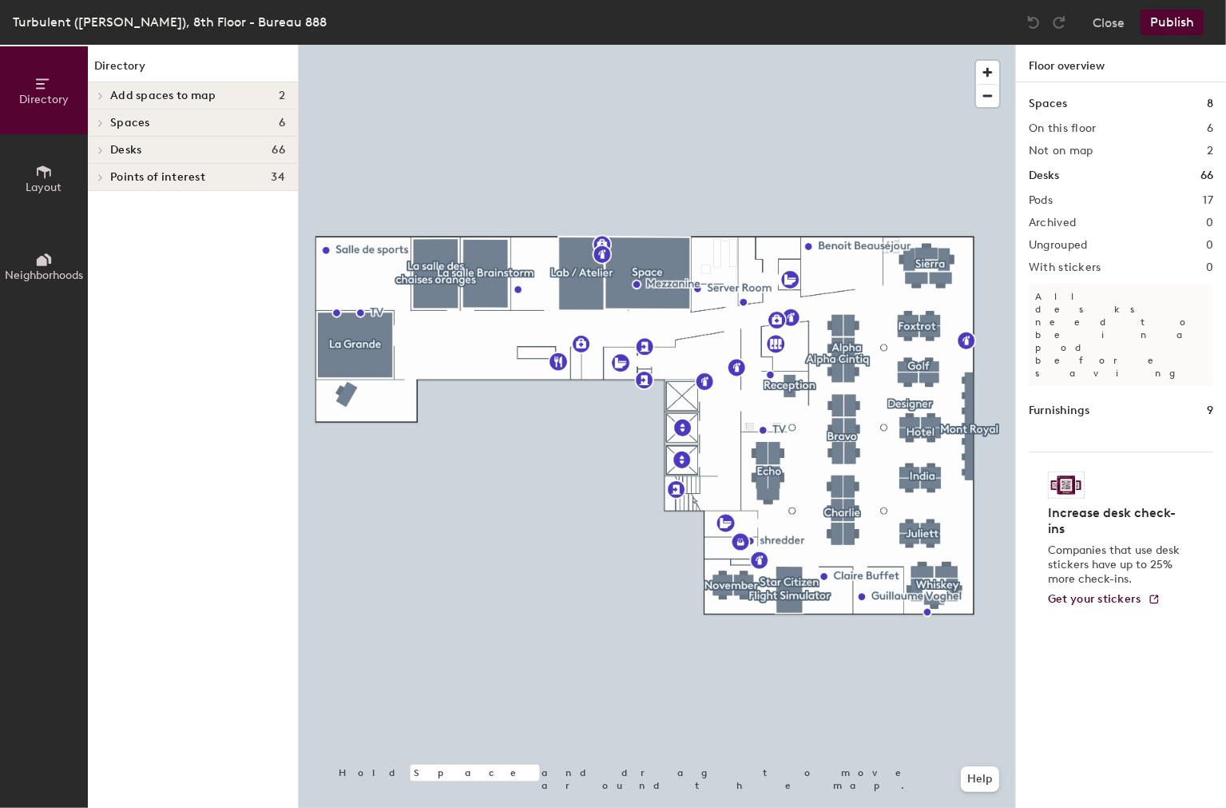
click at [34, 188] on span "Layout" at bounding box center [44, 188] width 36 height 14
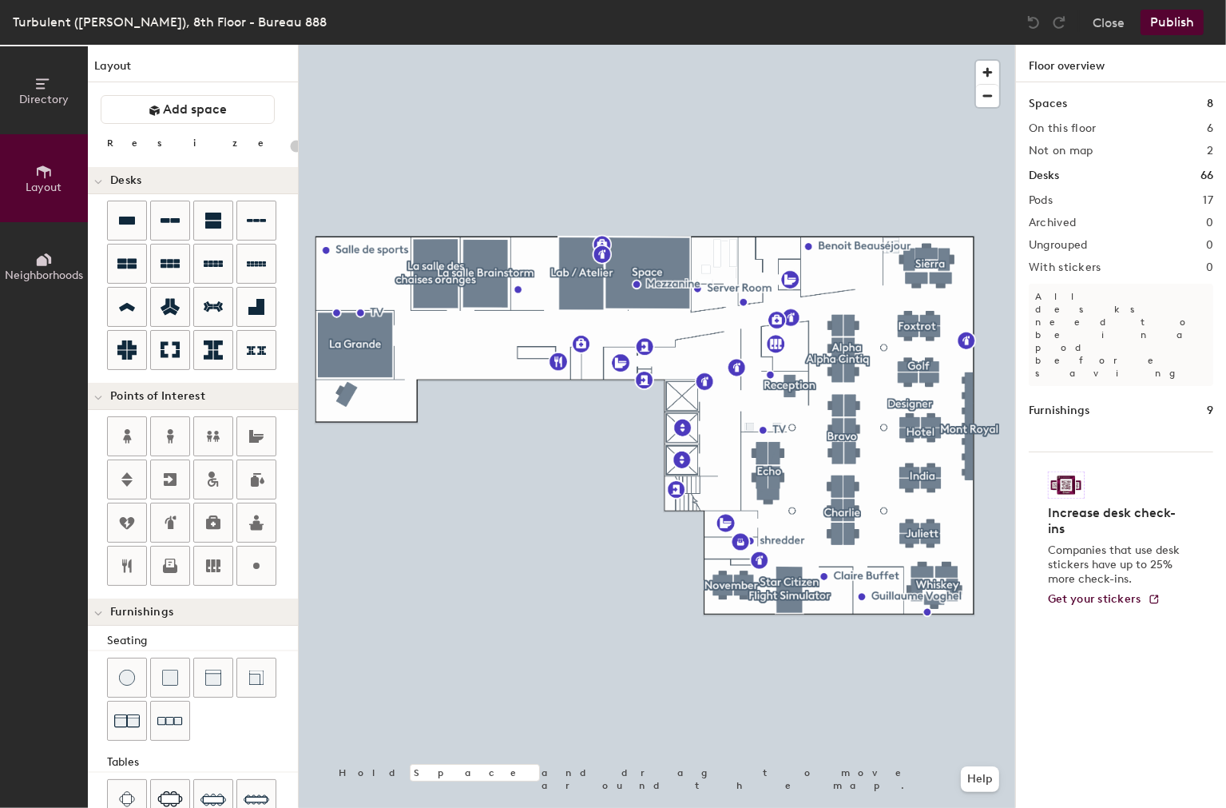
click at [35, 255] on icon at bounding box center [44, 260] width 18 height 18
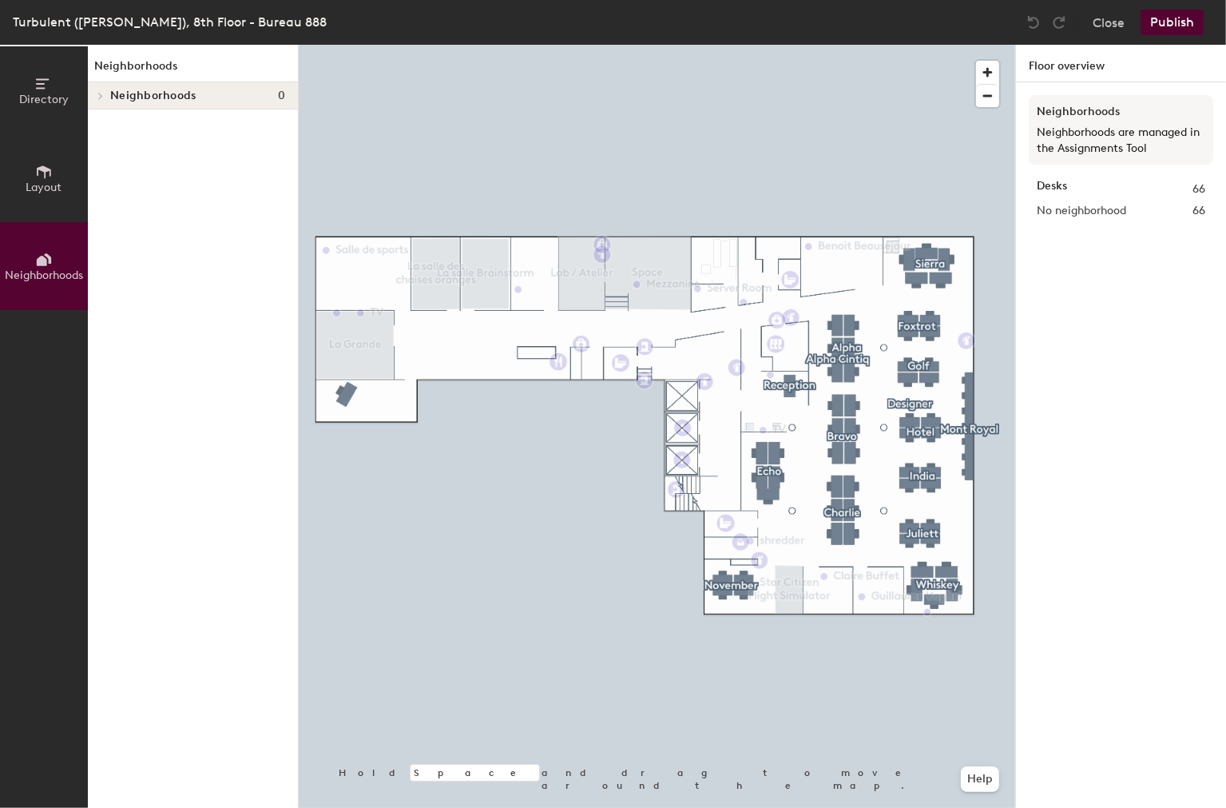
click at [1126, 22] on div "Close Publish" at bounding box center [1117, 23] width 193 height 26
click at [1108, 22] on button "Close" at bounding box center [1109, 23] width 32 height 26
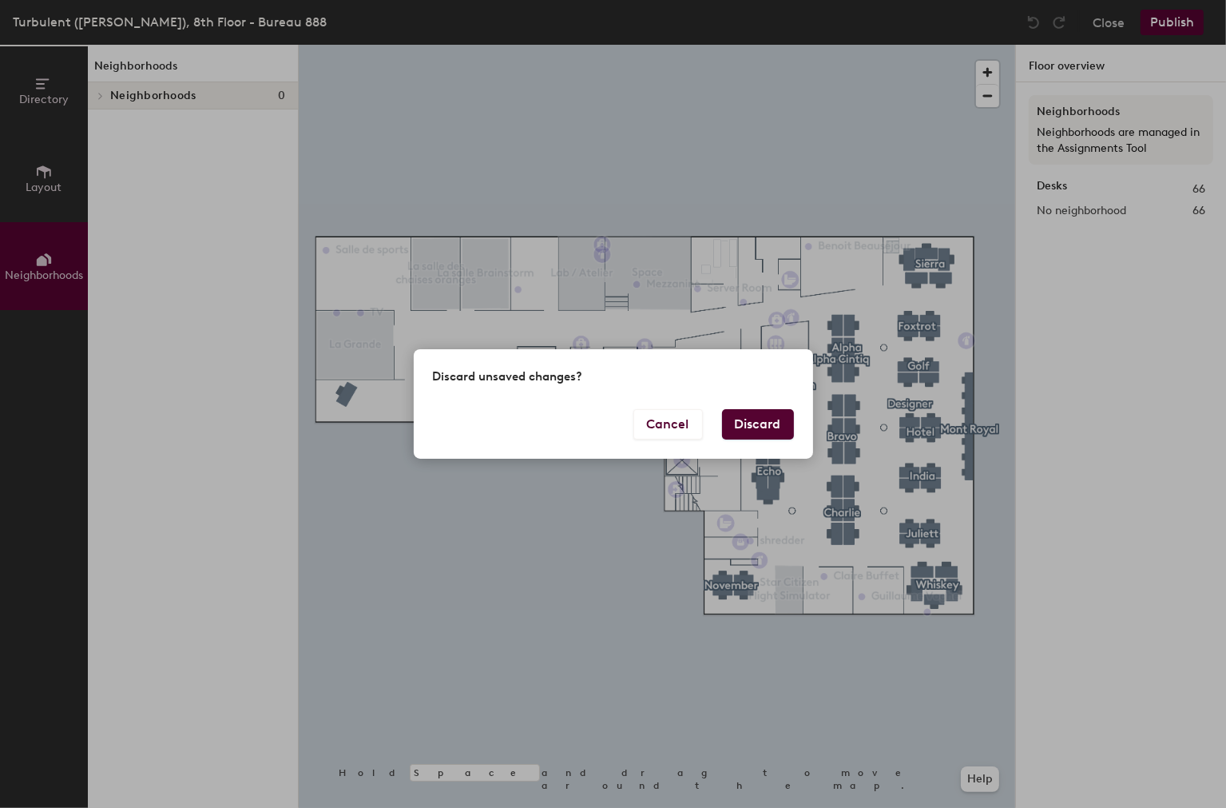
click at [765, 437] on button "Discard" at bounding box center [758, 424] width 72 height 30
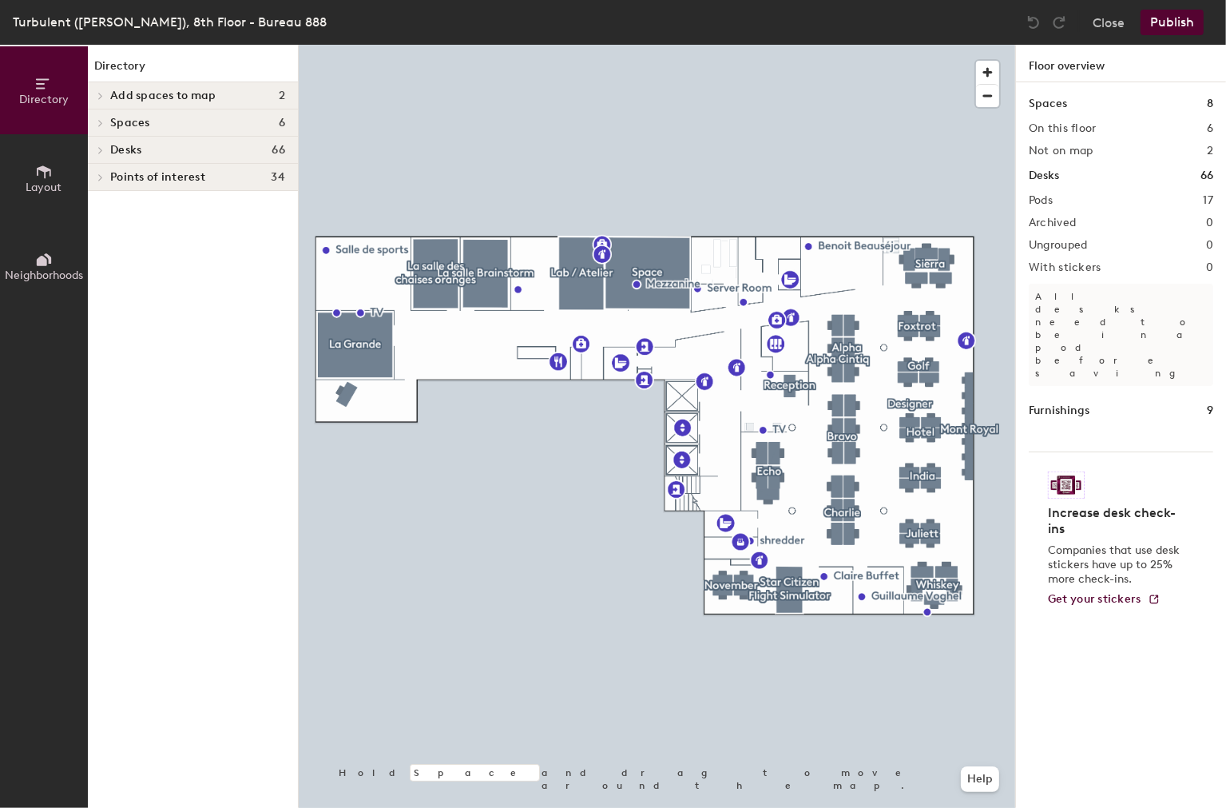
click at [102, 92] on icon at bounding box center [100, 96] width 6 height 8
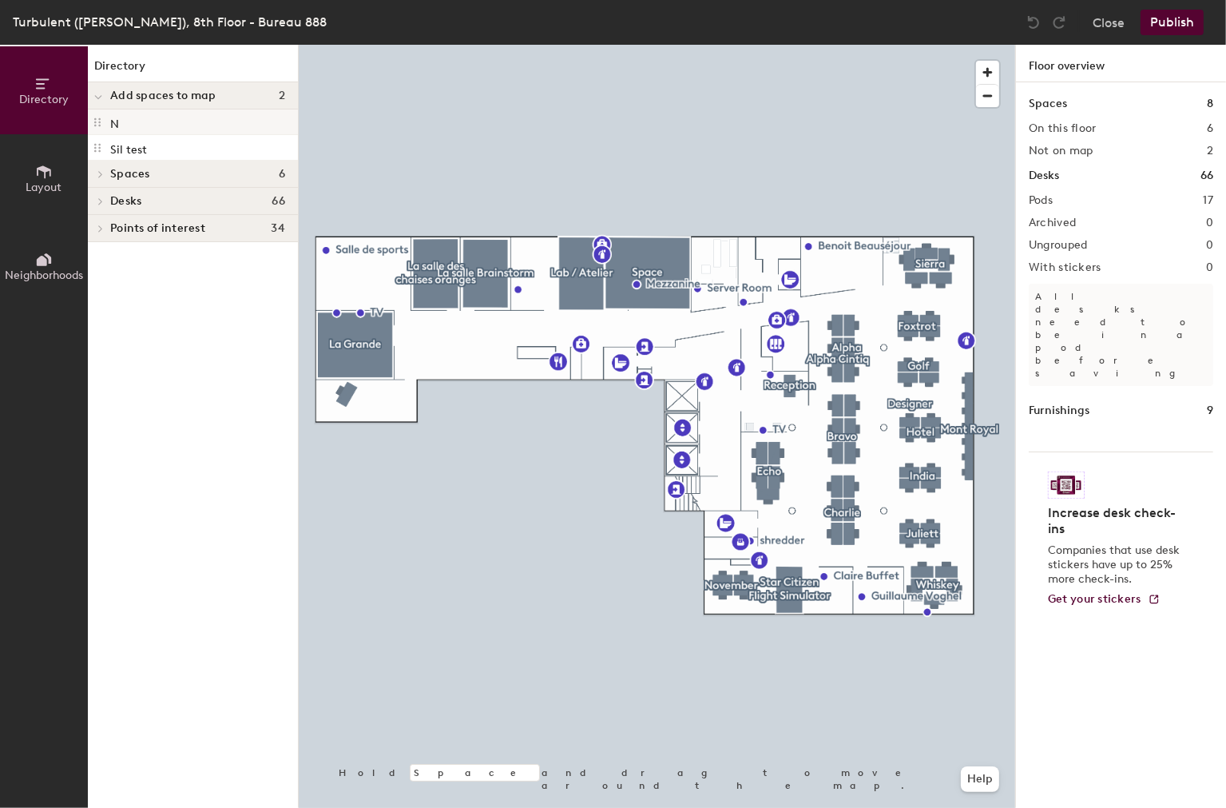
click at [107, 125] on div "N" at bounding box center [193, 122] width 210 height 26
click at [123, 146] on p "Sil test" at bounding box center [128, 147] width 37 height 18
click at [127, 172] on span "Spaces" at bounding box center [130, 174] width 40 height 13
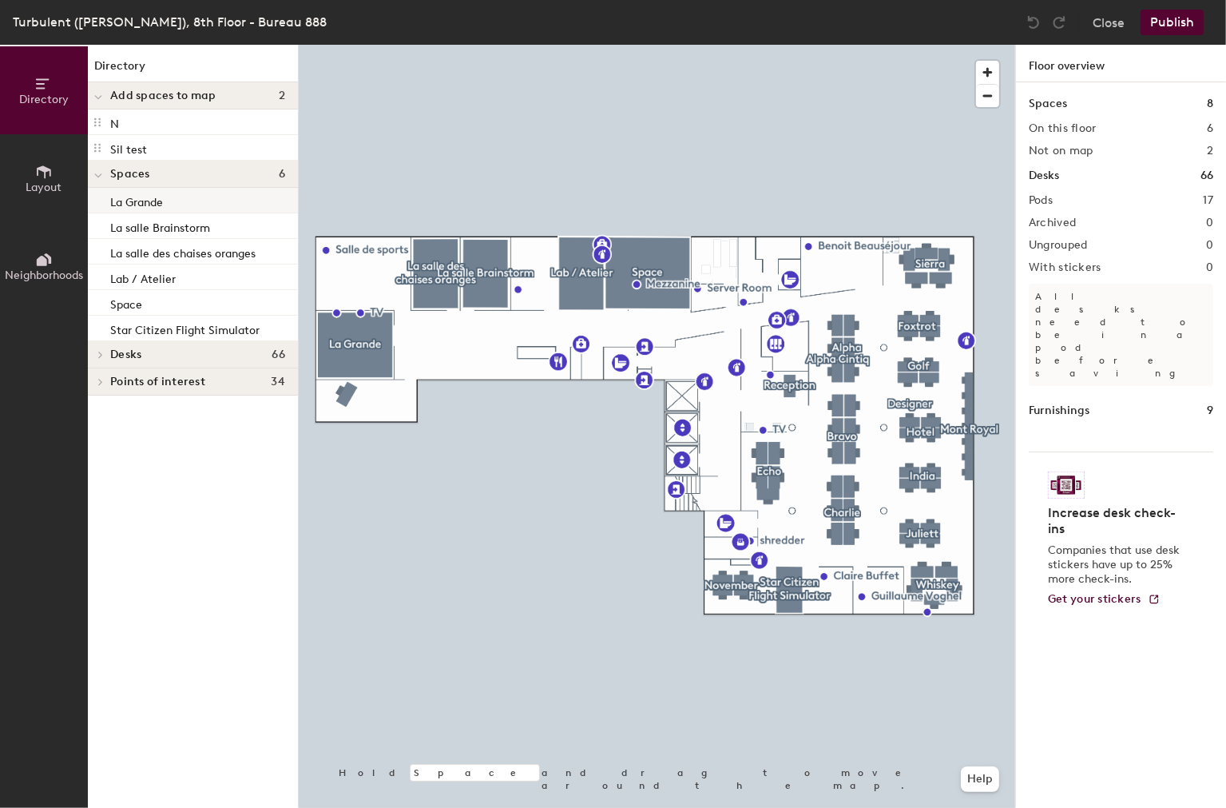
click at [136, 198] on p "La Grande" at bounding box center [136, 200] width 53 height 18
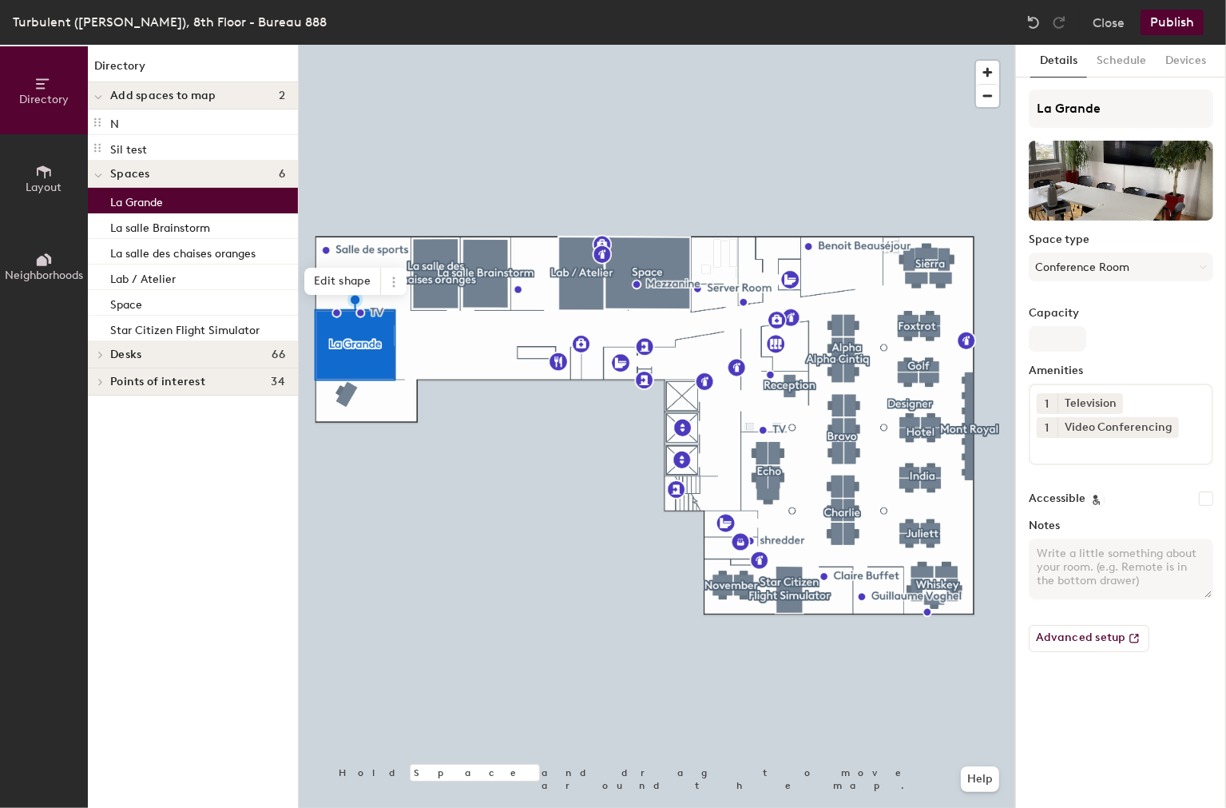
click at [104, 352] on span at bounding box center [100, 355] width 14 height 8
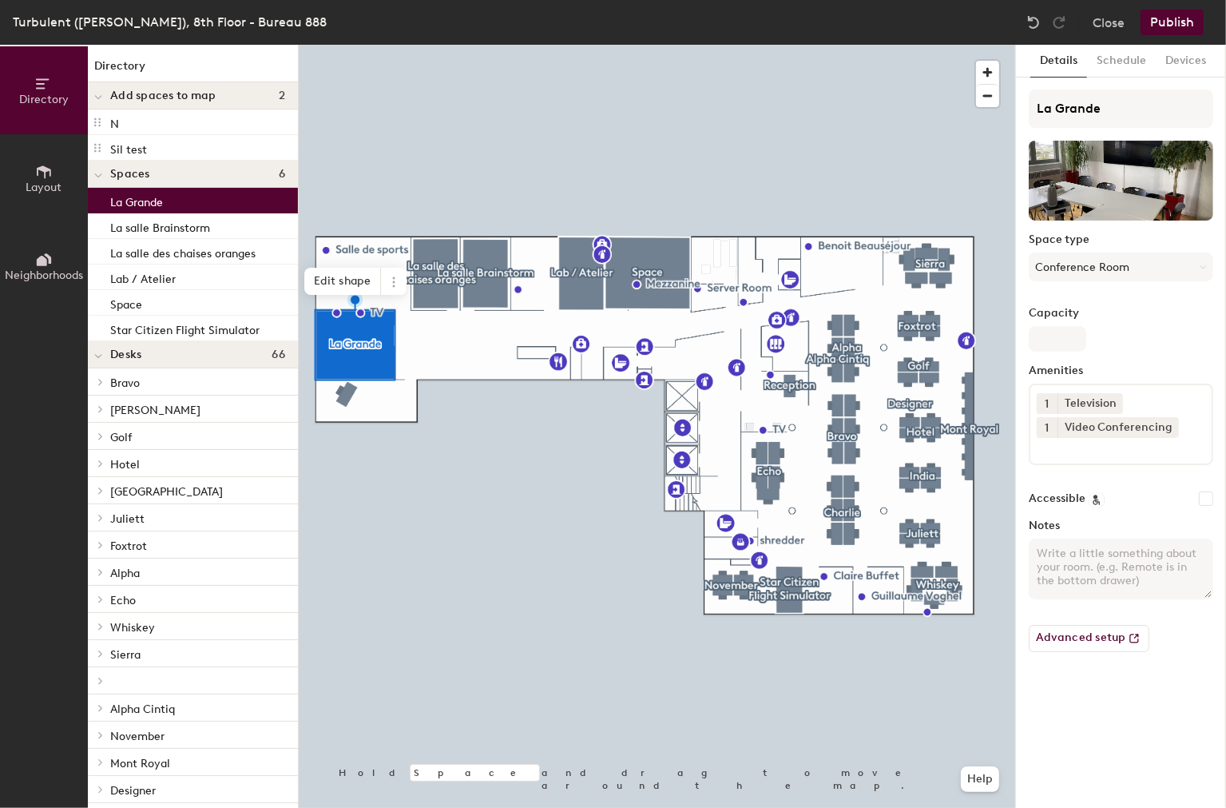
click at [131, 381] on span "Bravo" at bounding box center [125, 383] width 30 height 14
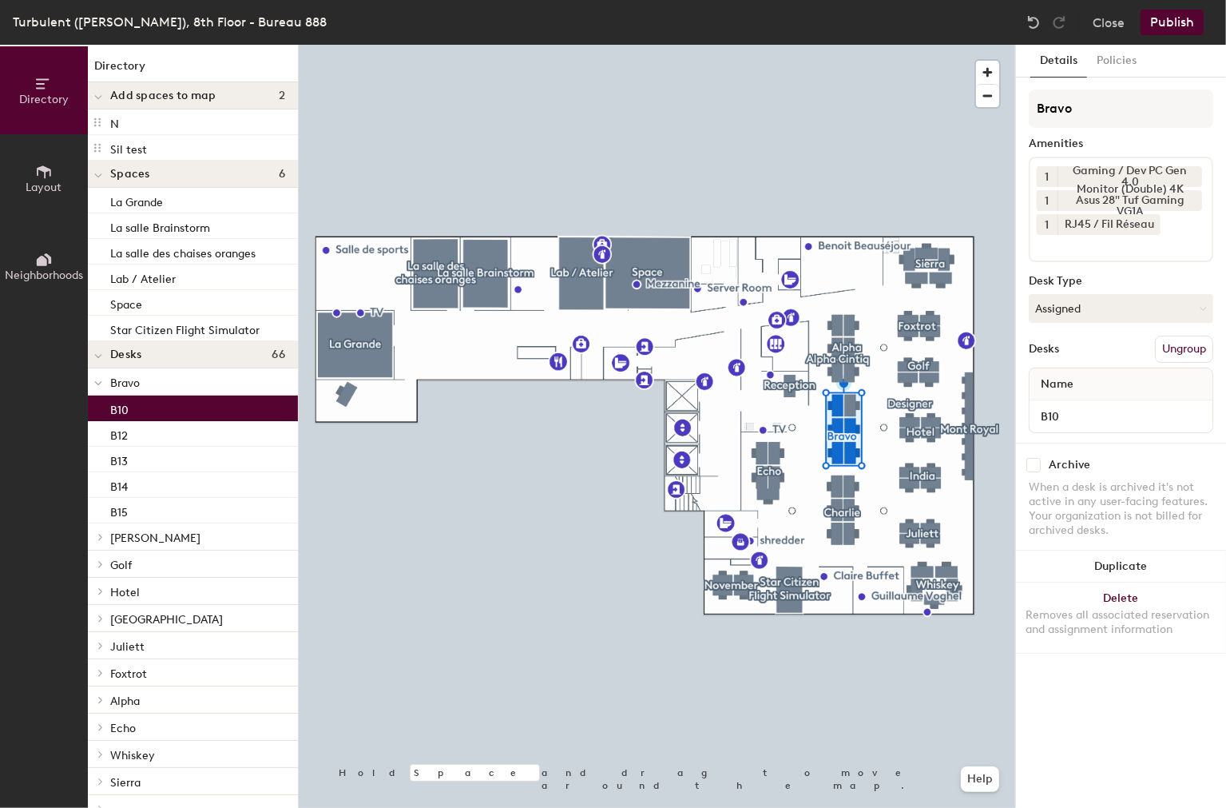
click at [128, 409] on div "B10" at bounding box center [193, 408] width 210 height 26
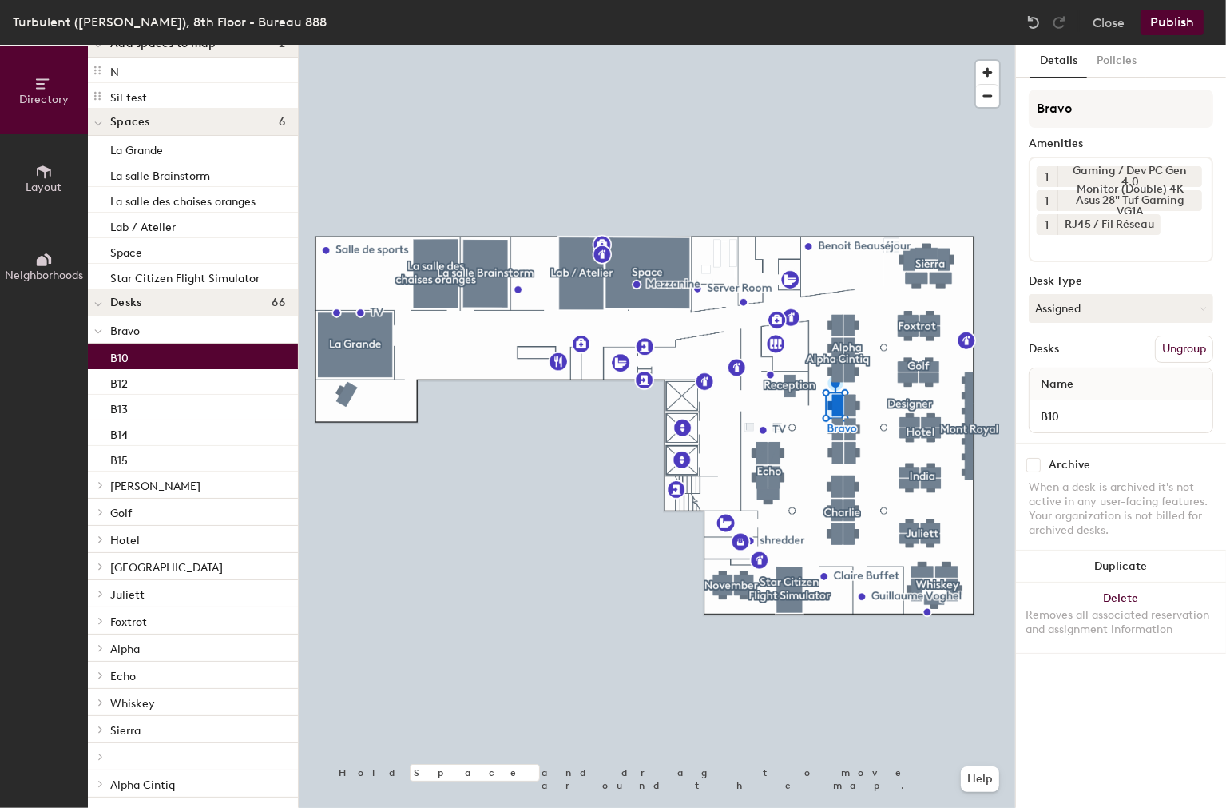
scroll to position [80, 0]
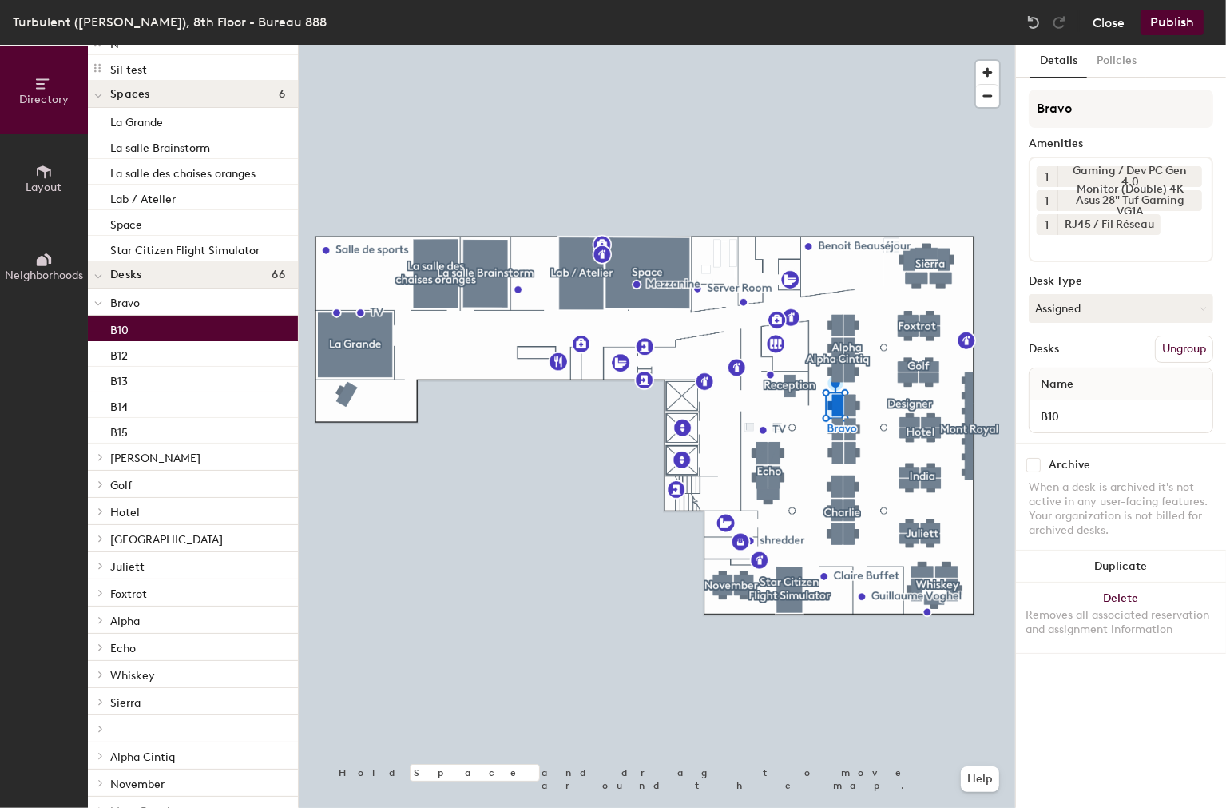
click at [1125, 20] on button "Close" at bounding box center [1109, 23] width 32 height 26
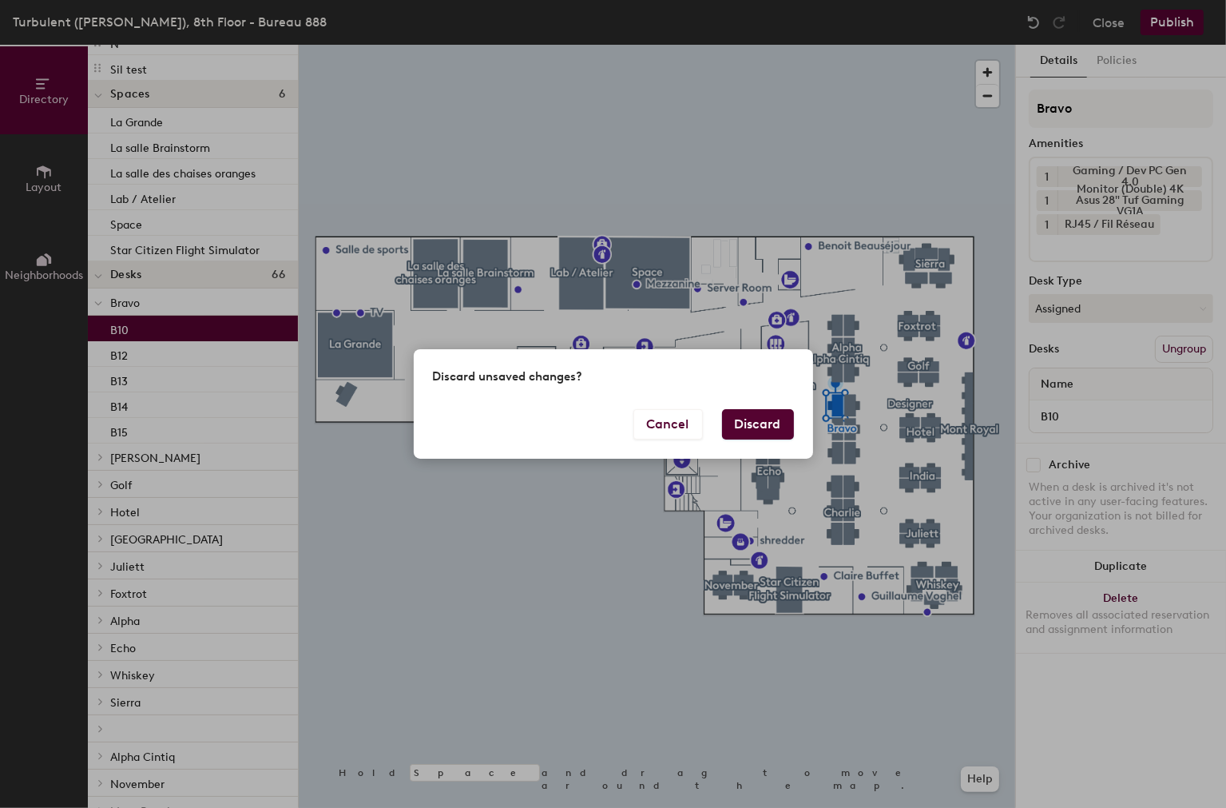
click at [763, 432] on button "Discard" at bounding box center [758, 424] width 72 height 30
